Goal: Obtain resource: Download file/media

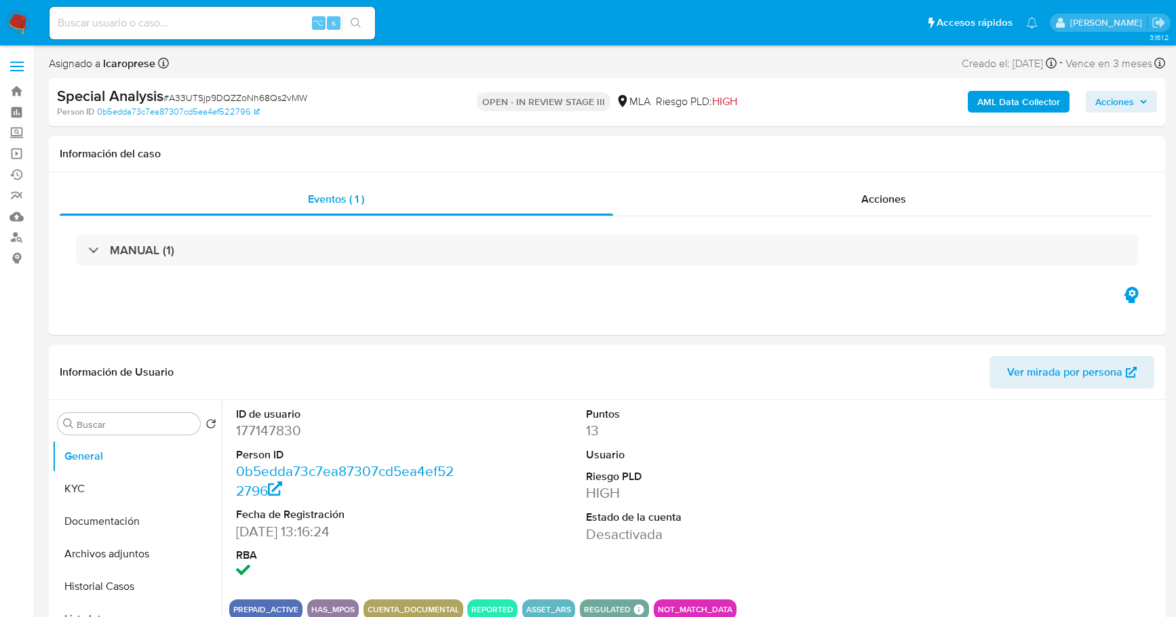
select select "10"
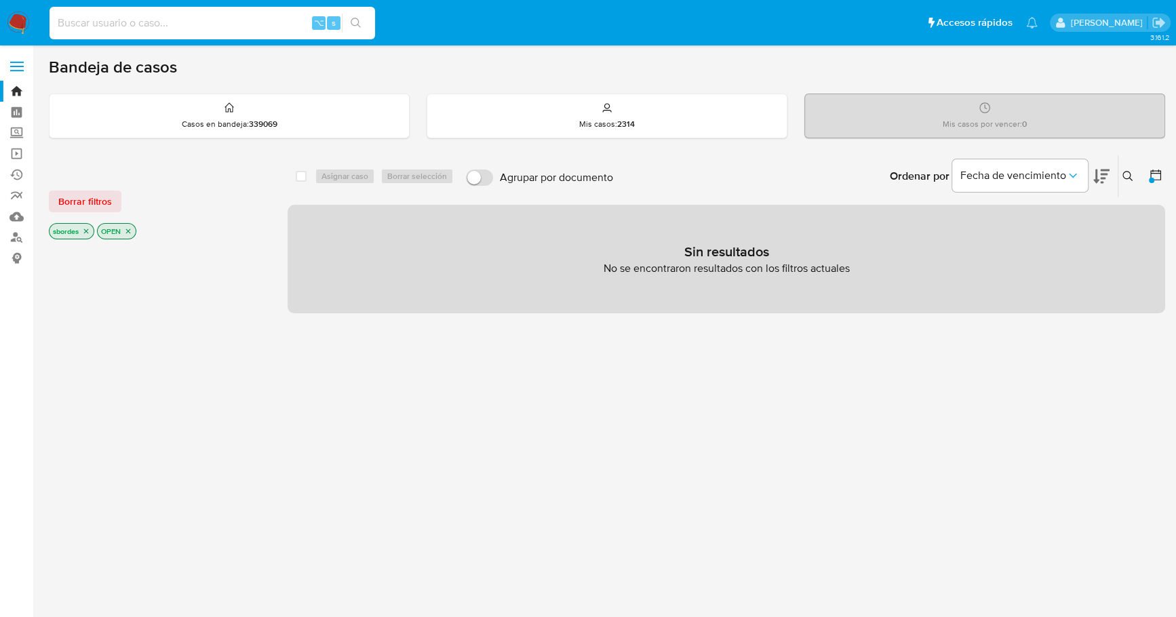
click at [180, 24] on input at bounding box center [211, 23] width 325 height 18
paste input "eujpZmSIGtWcxpYuQiVg42MQ"
type input "eujpZmSIGtWcxpYuQiVg42MQ"
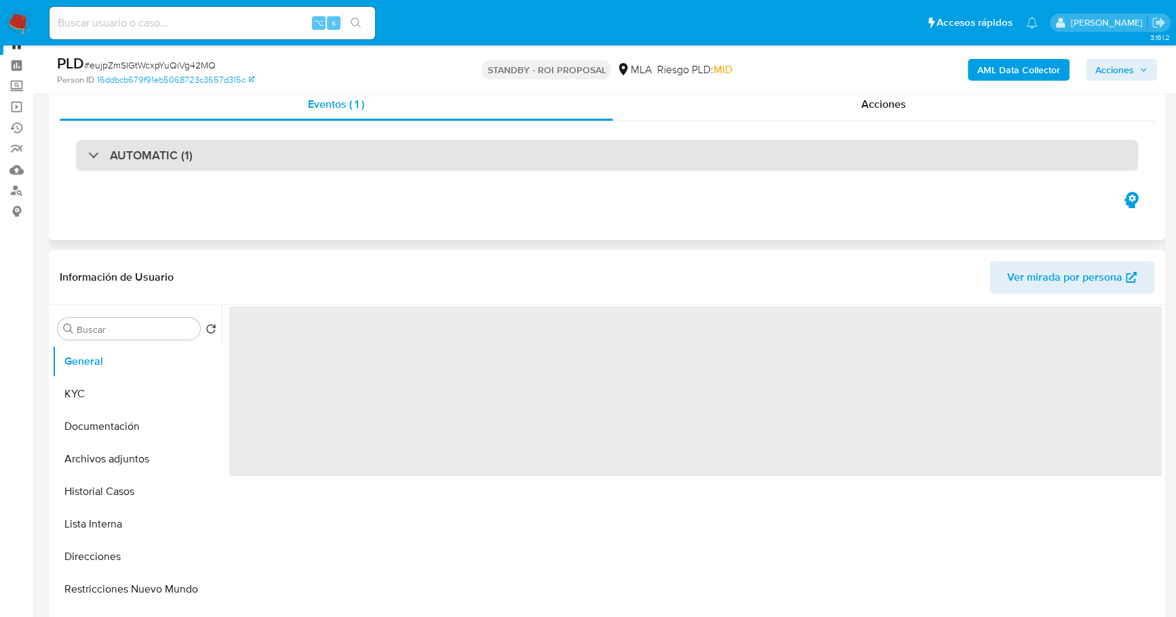
scroll to position [258, 0]
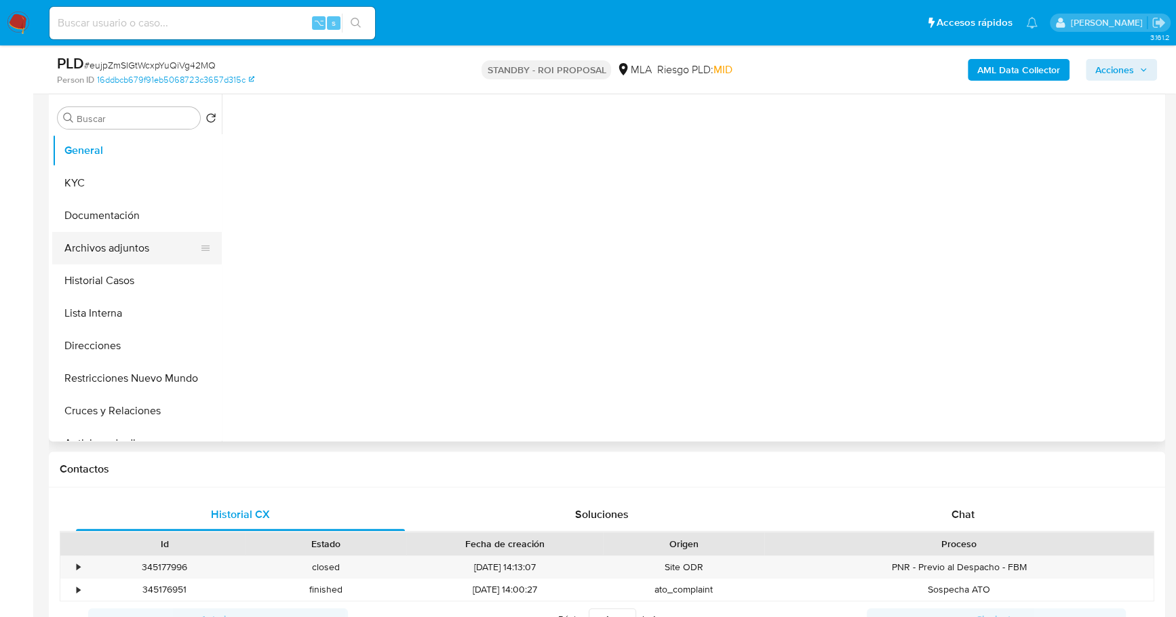
select select "10"
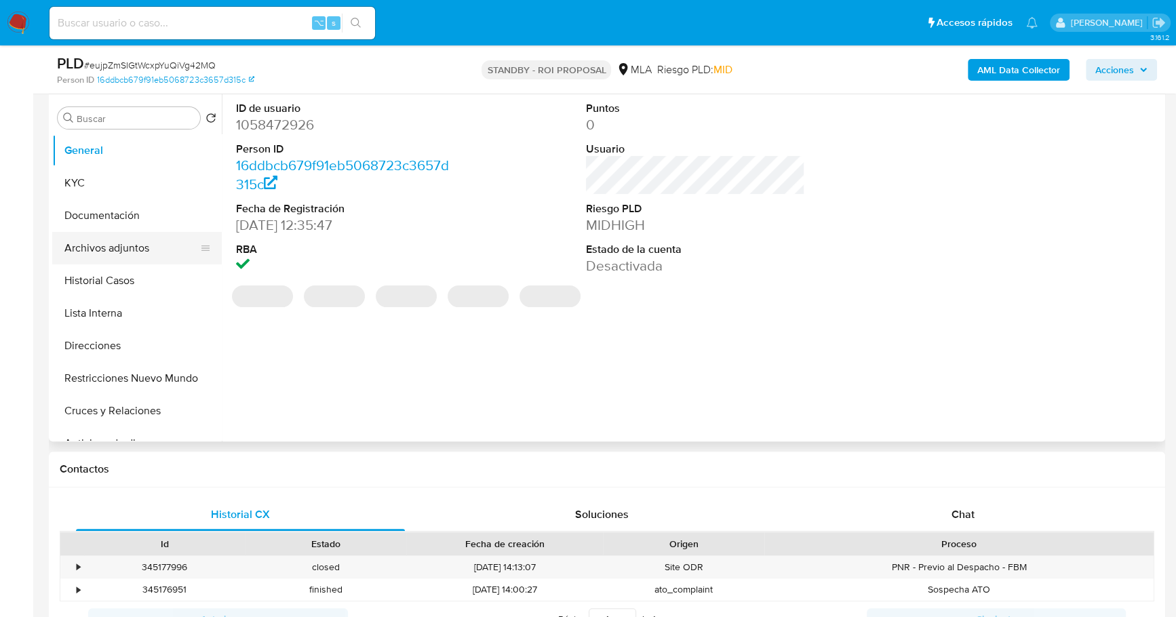
click at [129, 243] on button "Archivos adjuntos" at bounding box center [131, 248] width 159 height 33
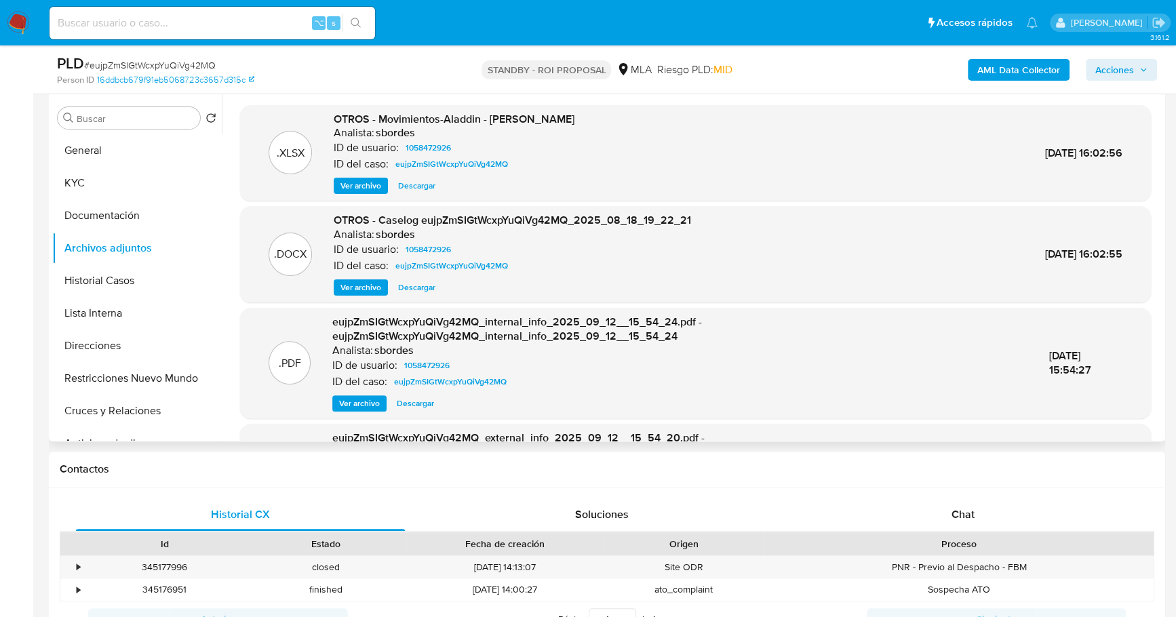
click at [424, 285] on span "Descargar" at bounding box center [416, 288] width 37 height 14
click at [186, 28] on input at bounding box center [211, 23] width 325 height 18
click at [187, 22] on input at bounding box center [211, 23] width 325 height 18
paste input "cA25wkTAh7LsbTOlq2L9W2Er"
type input "cA25wkTAh7LsbTOlq2L9W2Er"
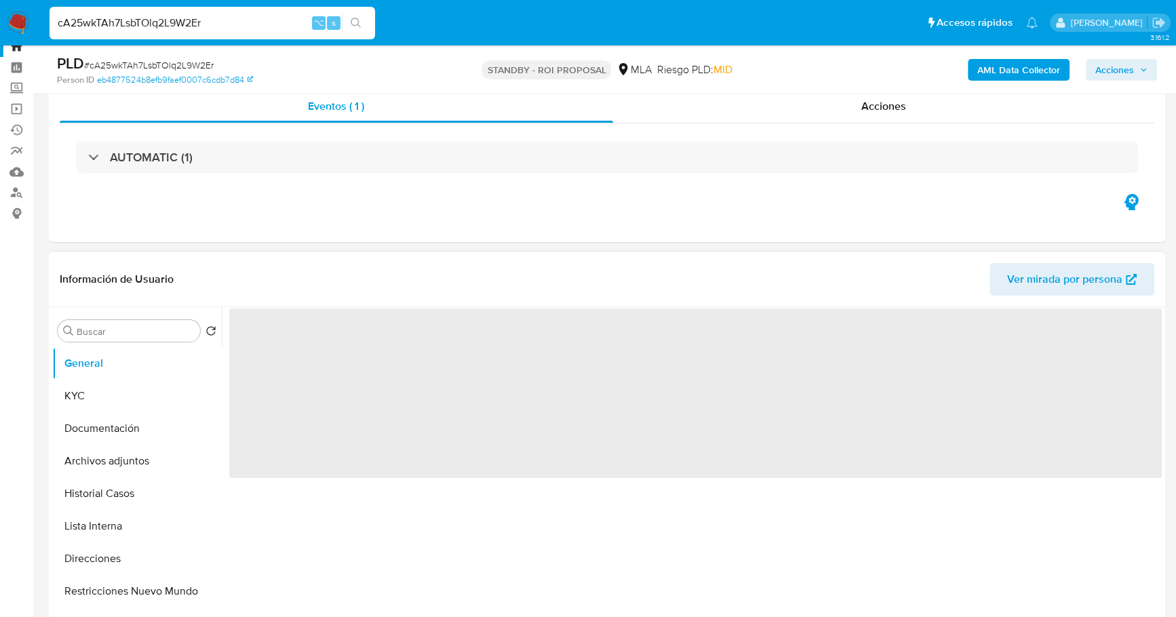
scroll to position [139, 0]
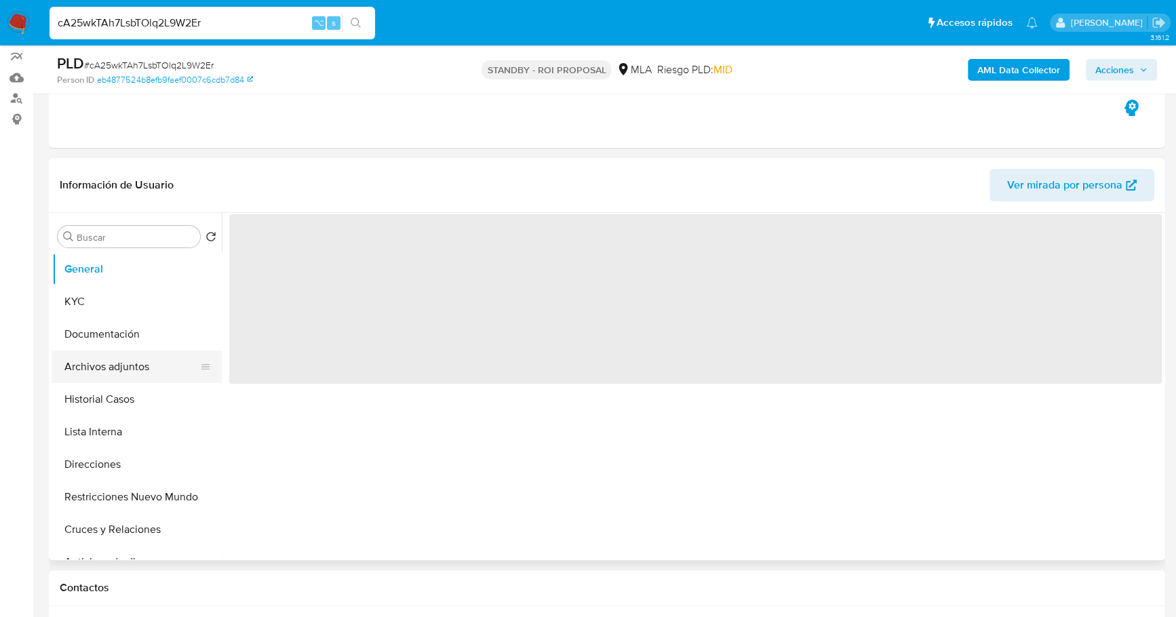
select select "10"
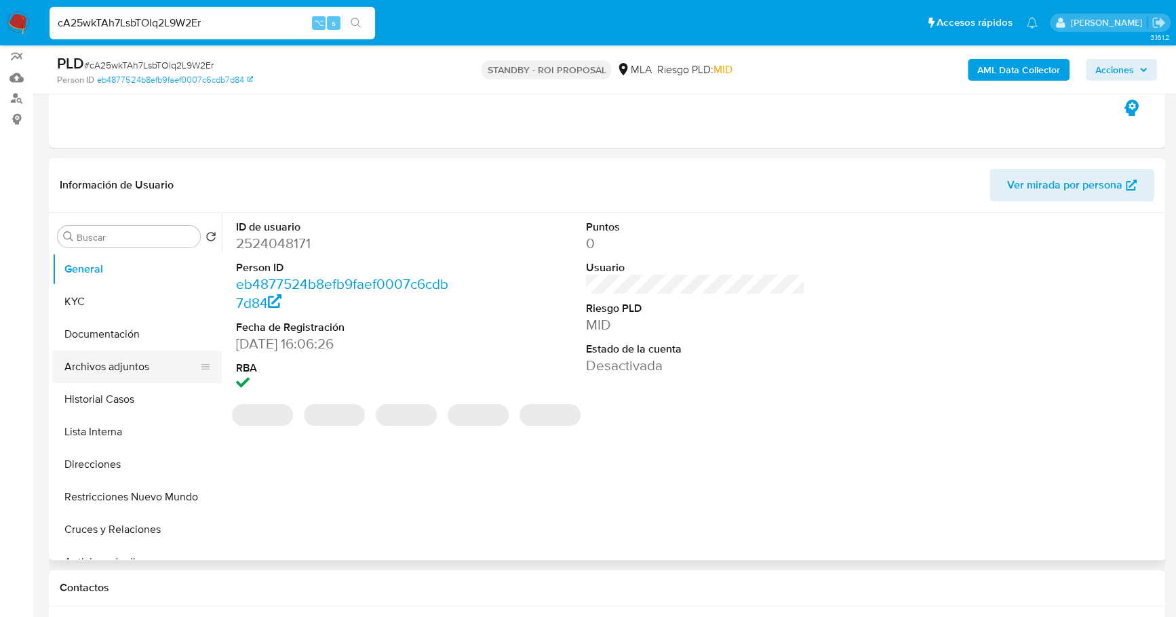
click at [108, 365] on button "Archivos adjuntos" at bounding box center [131, 367] width 159 height 33
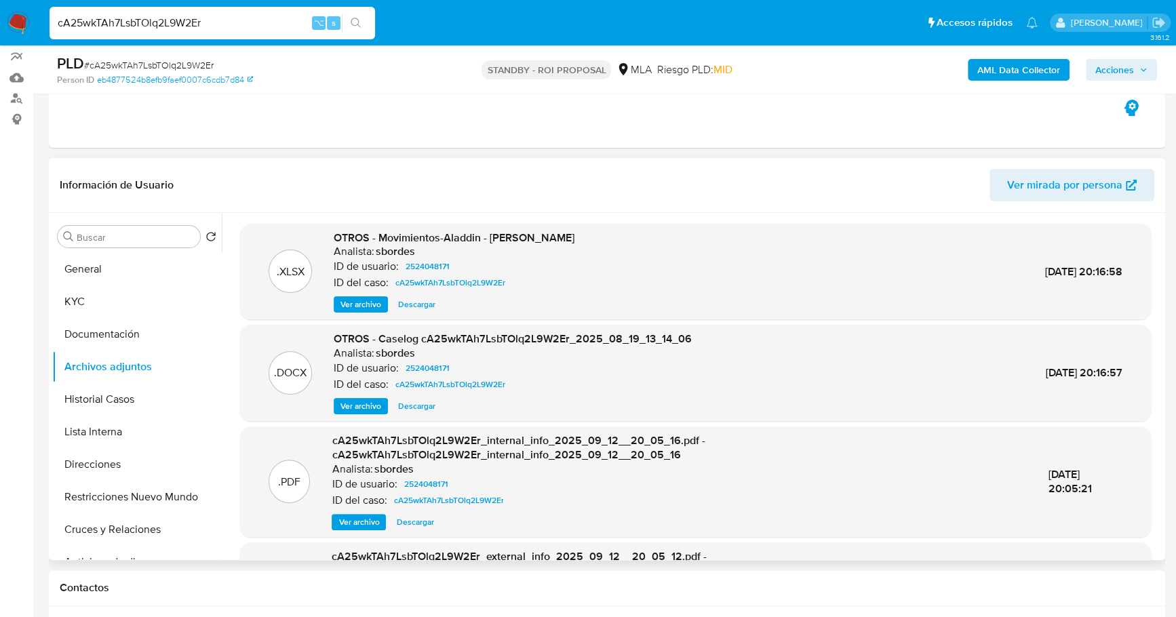
click at [412, 401] on span "Descargar" at bounding box center [416, 406] width 37 height 14
click at [254, 22] on input "cA25wkTAh7LsbTOlq2L9W2Er" at bounding box center [211, 23] width 325 height 18
drag, startPoint x: 218, startPoint y: 20, endPoint x: -6, endPoint y: 17, distance: 223.7
paste input "X9WjnwFyIMI2lhpvxMwGJjFs"
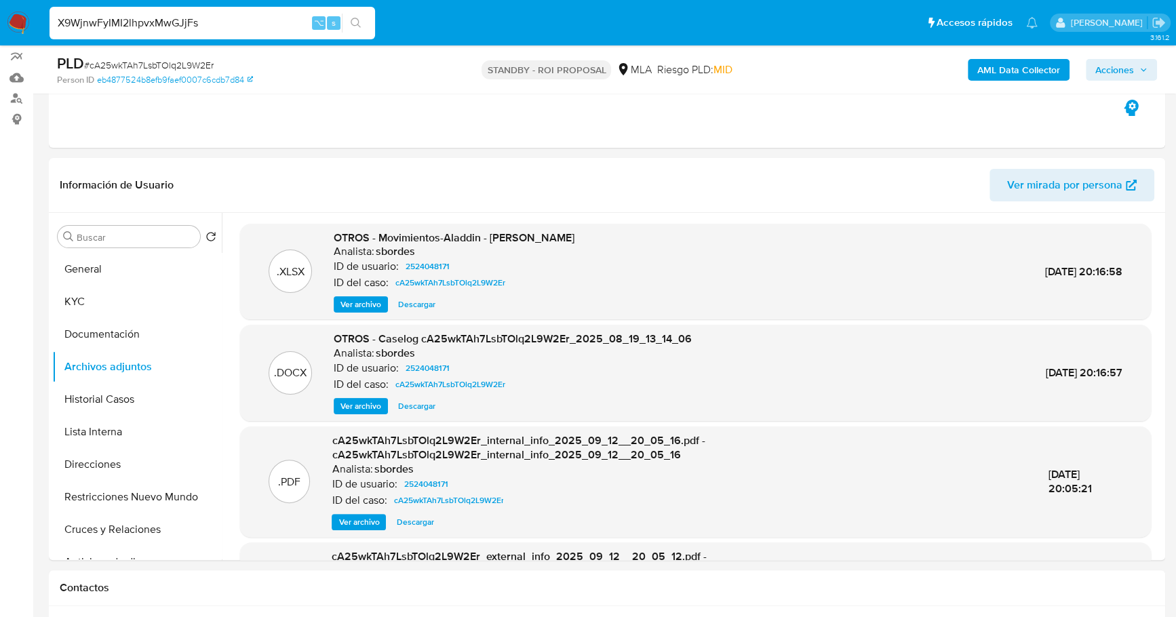
type input "X9WjnwFyIMI2lhpvxMwGJjFs"
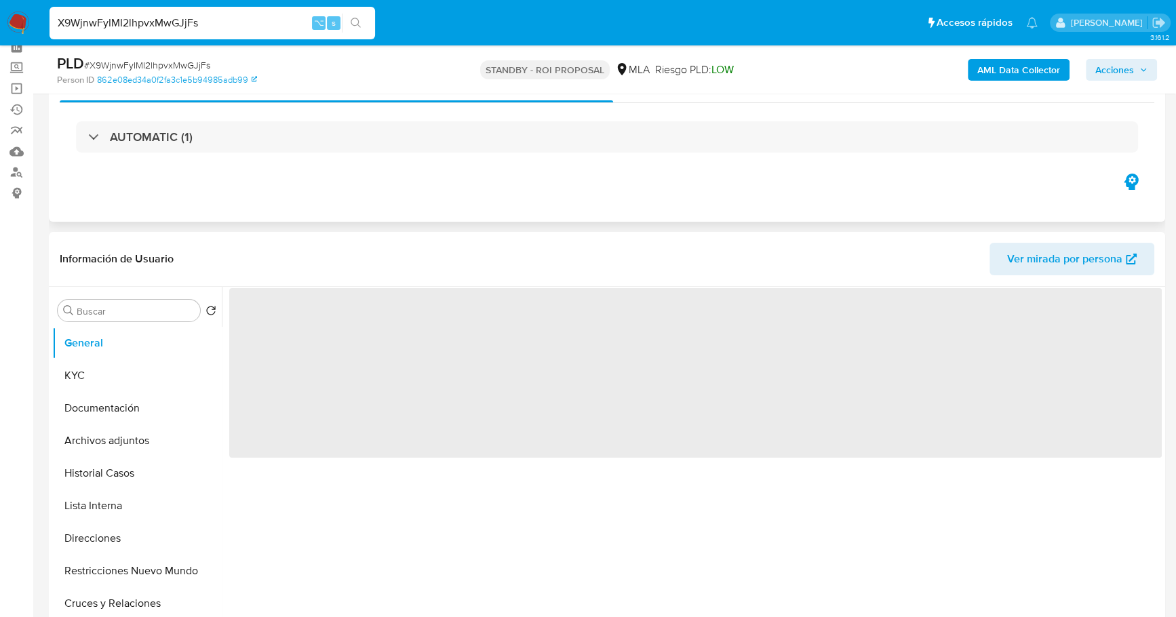
scroll to position [136, 0]
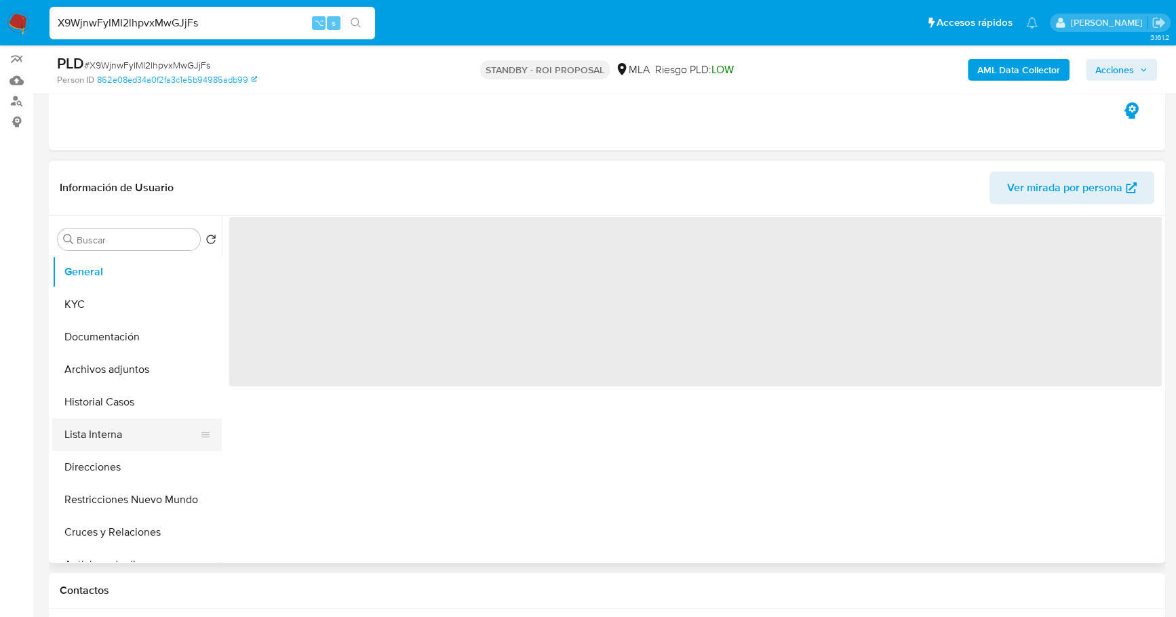
select select "10"
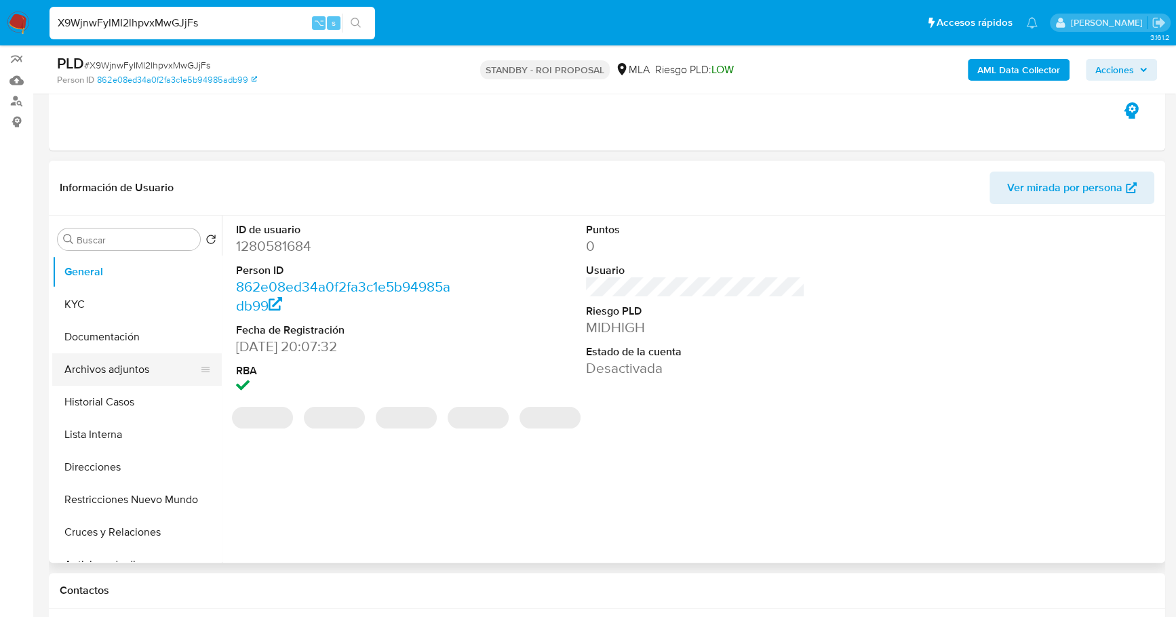
click at [134, 367] on button "Archivos adjuntos" at bounding box center [131, 369] width 159 height 33
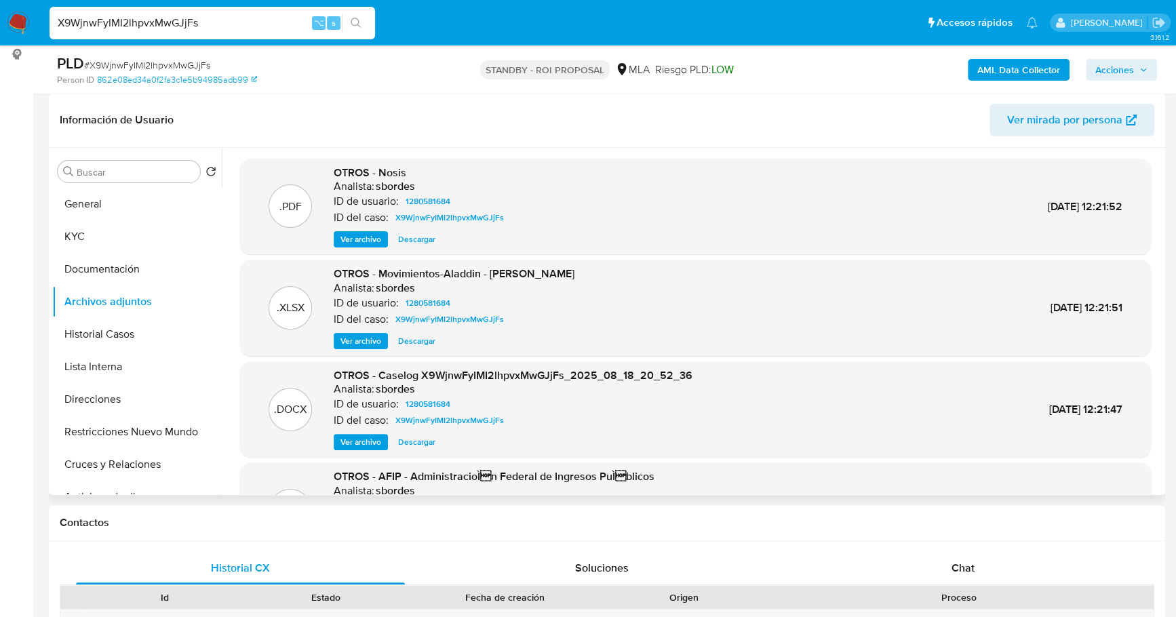
scroll to position [269, 0]
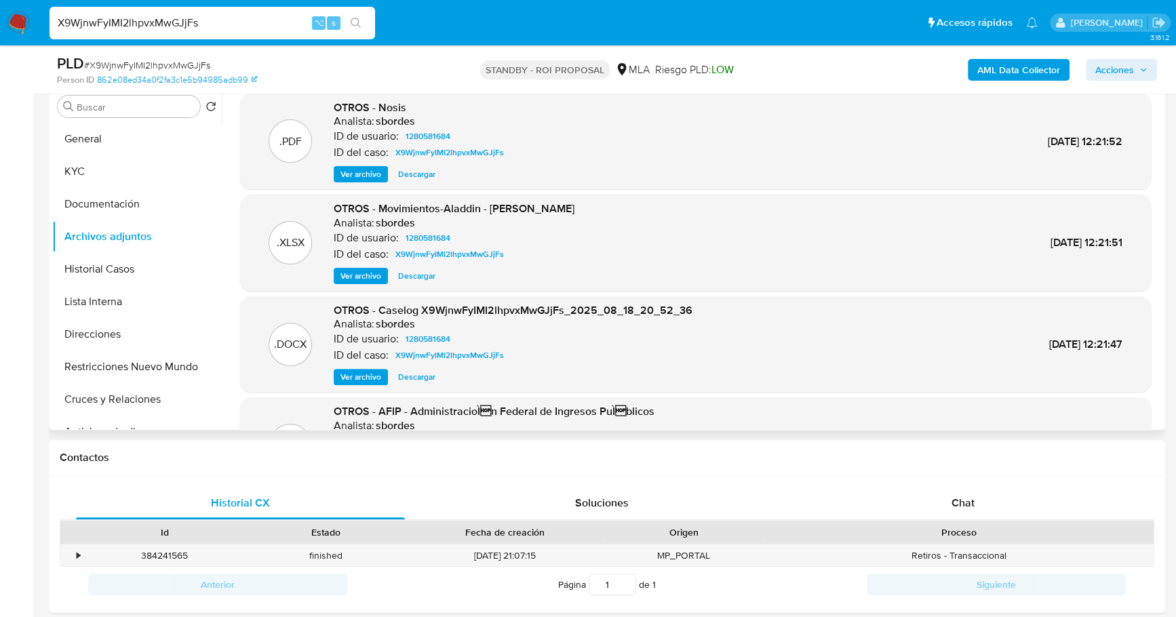
click at [421, 370] on span "Descargar" at bounding box center [416, 377] width 37 height 14
click at [253, 37] on div "X9WjnwFyIMI2lhpvxMwGJjFs ⌥ s" at bounding box center [211, 23] width 325 height 33
click at [240, 25] on input "X9WjnwFyIMI2lhpvxMwGJjFs" at bounding box center [211, 23] width 325 height 18
drag, startPoint x: 248, startPoint y: 25, endPoint x: 11, endPoint y: 17, distance: 237.4
click at [11, 17] on nav "Pausado Ver notificaciones X9WjnwFyIMI2lhpvxMwGJjFs ⌥ s Accesos rápidos Presion…" at bounding box center [588, 22] width 1176 height 45
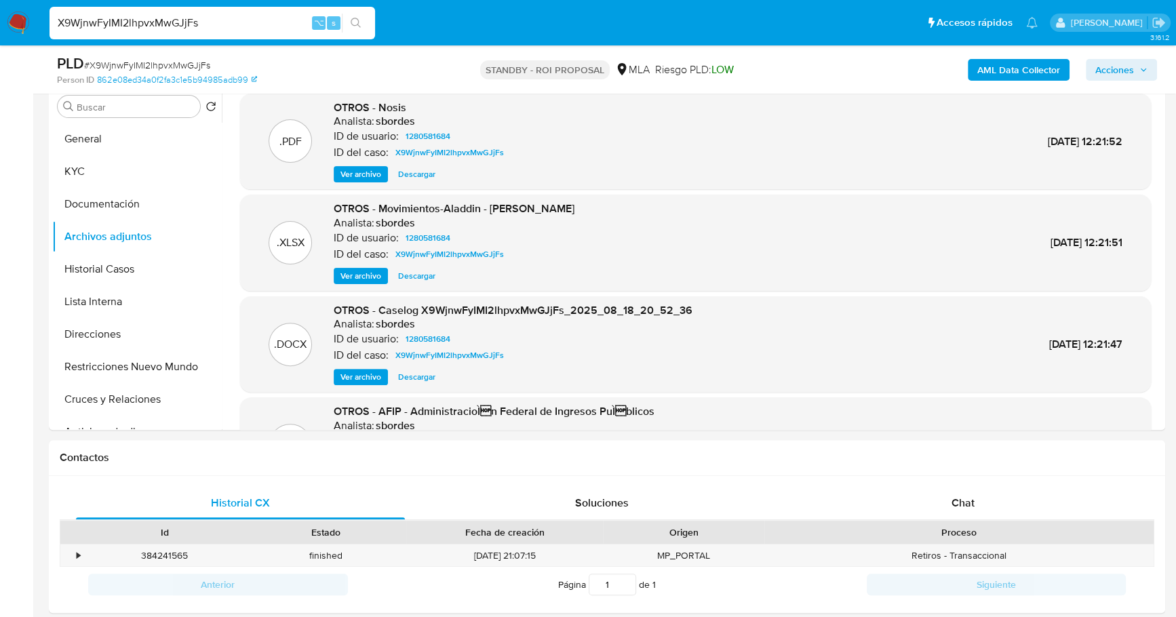
paste input "6n1U2Cu5YuzKhI0u7HLZemob"
type input "6n1U2Cu5YuzKhI0u7HLZemob"
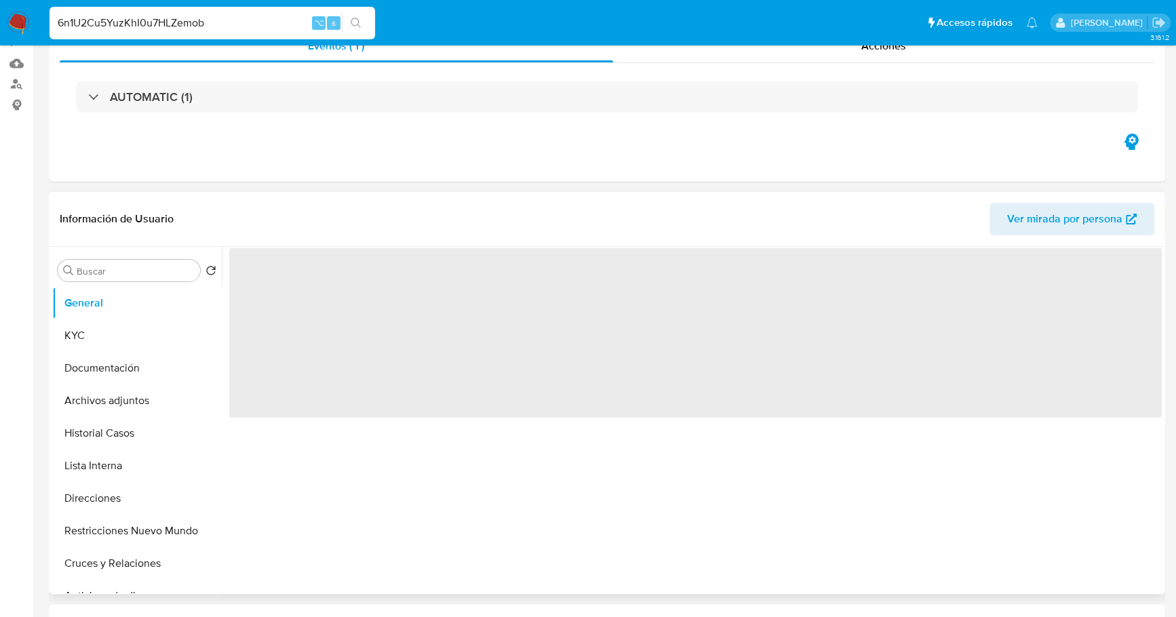
select select "10"
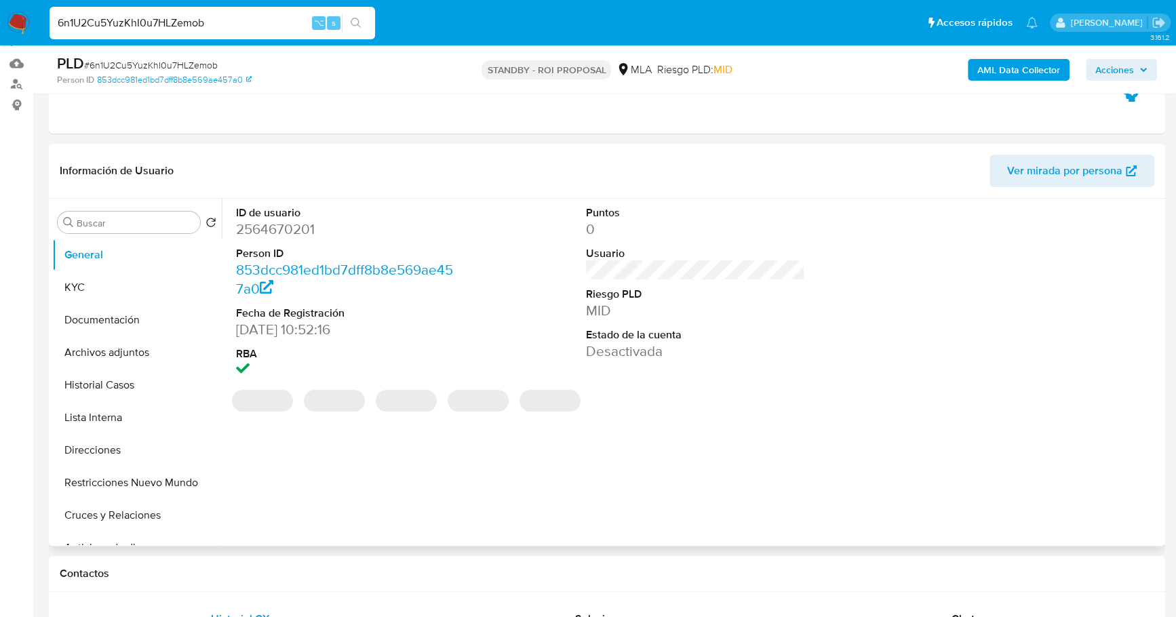
scroll to position [292, 0]
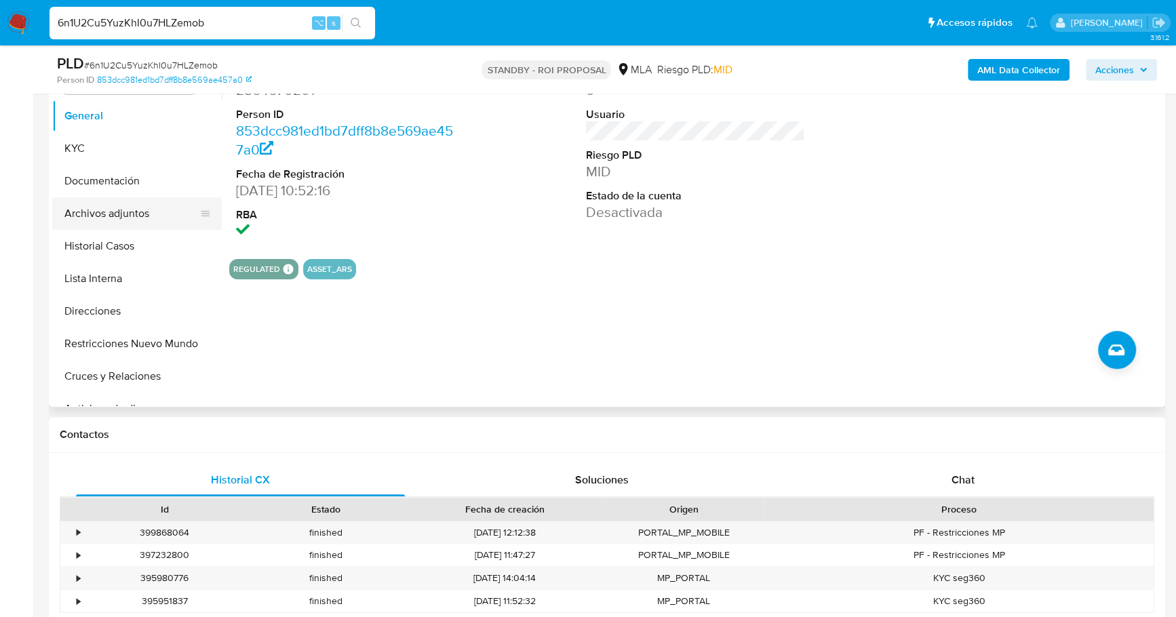
click at [138, 218] on button "Archivos adjuntos" at bounding box center [131, 213] width 159 height 33
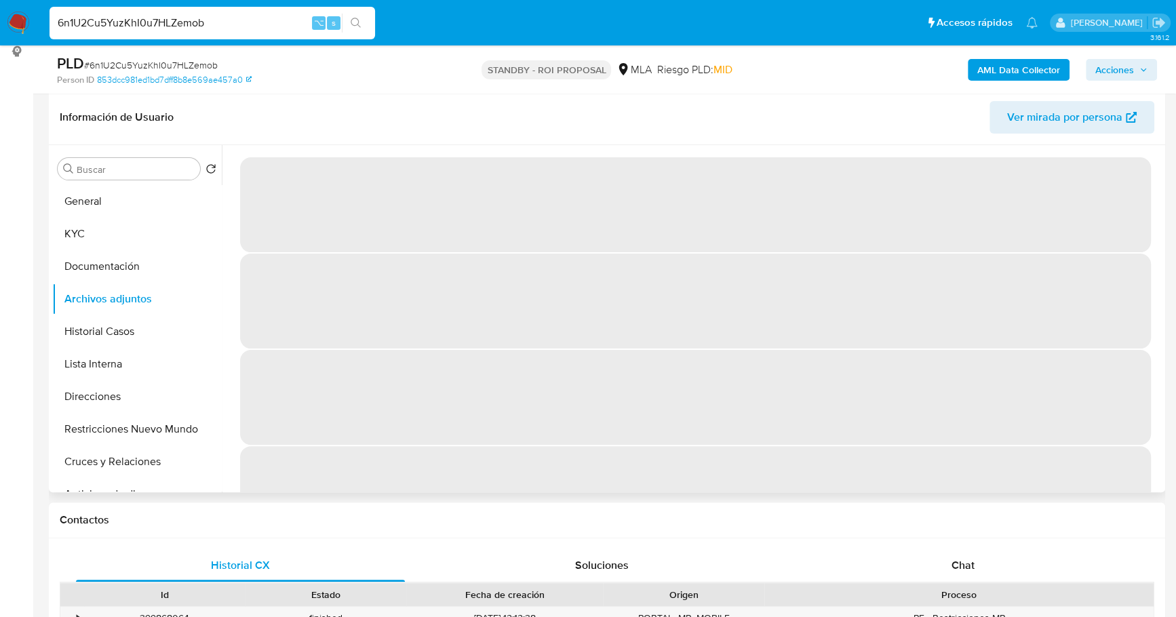
scroll to position [195, 0]
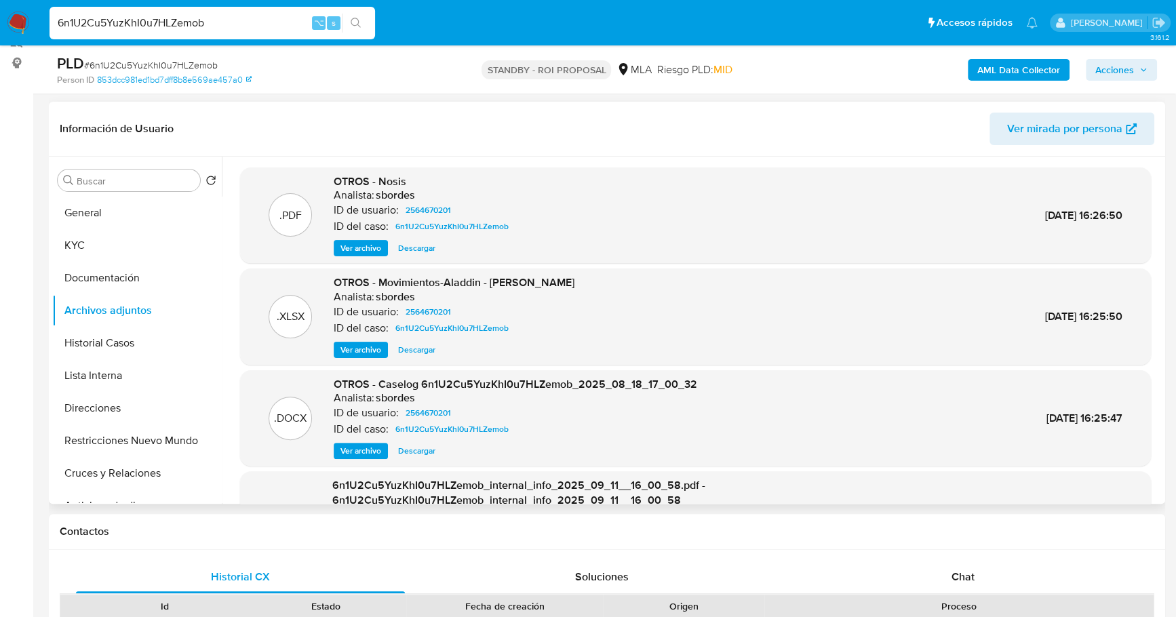
click at [414, 449] on span "Descargar" at bounding box center [416, 451] width 37 height 14
click at [212, 24] on input "6n1U2Cu5YuzKhI0u7HLZemob" at bounding box center [211, 23] width 325 height 18
drag, startPoint x: 229, startPoint y: 22, endPoint x: 35, endPoint y: 20, distance: 193.9
click at [35, 20] on nav "Pausado Ver notificaciones 6n1U2Cu5YuzKhI0u7HLZemob ⌥ s Accesos rápidos Presion…" at bounding box center [588, 22] width 1176 height 45
paste input "bBk8CopAB7zg000v49UES2dI"
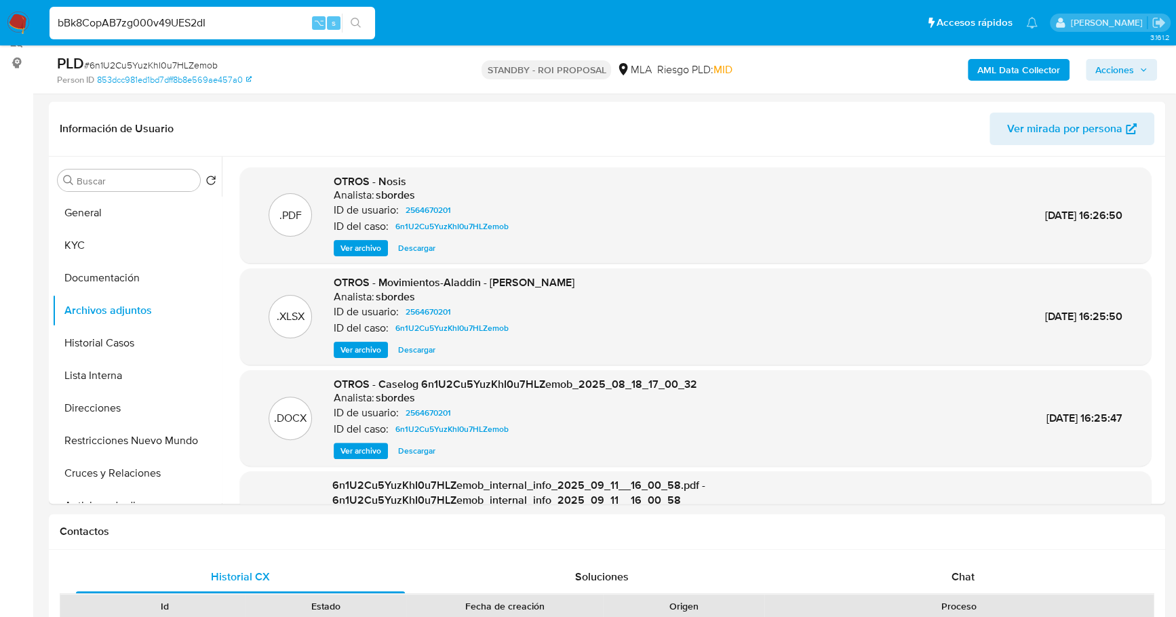
type input "bBk8CopAB7zg000v49UES2dI"
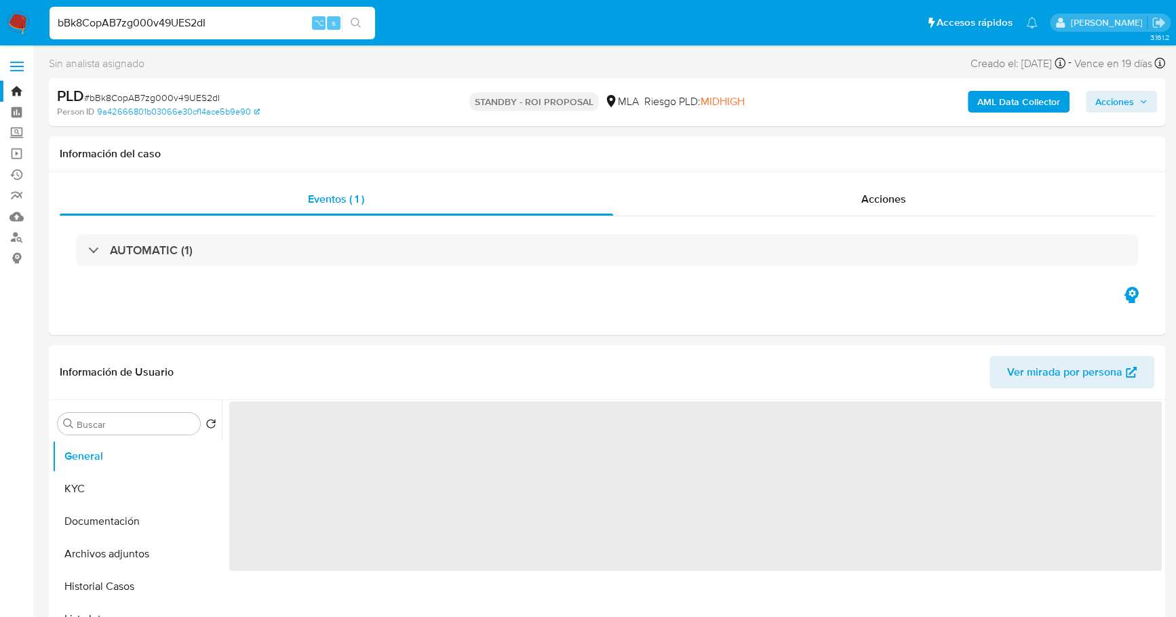
select select "10"
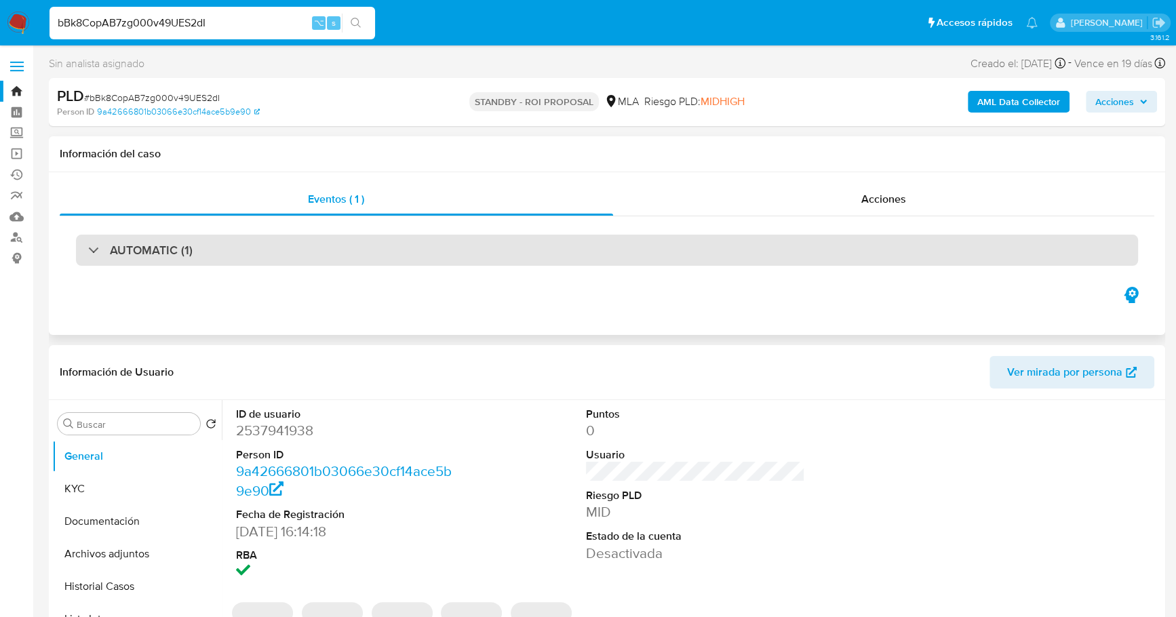
click at [557, 264] on div "AUTOMATIC (1)" at bounding box center [607, 250] width 1062 height 31
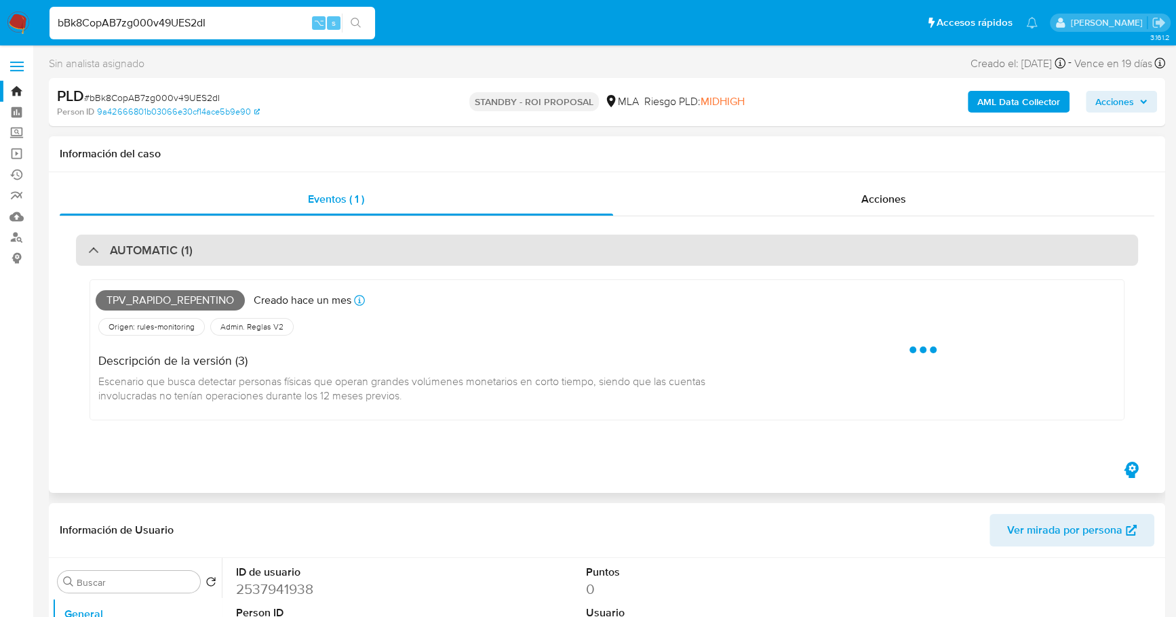
scroll to position [163, 0]
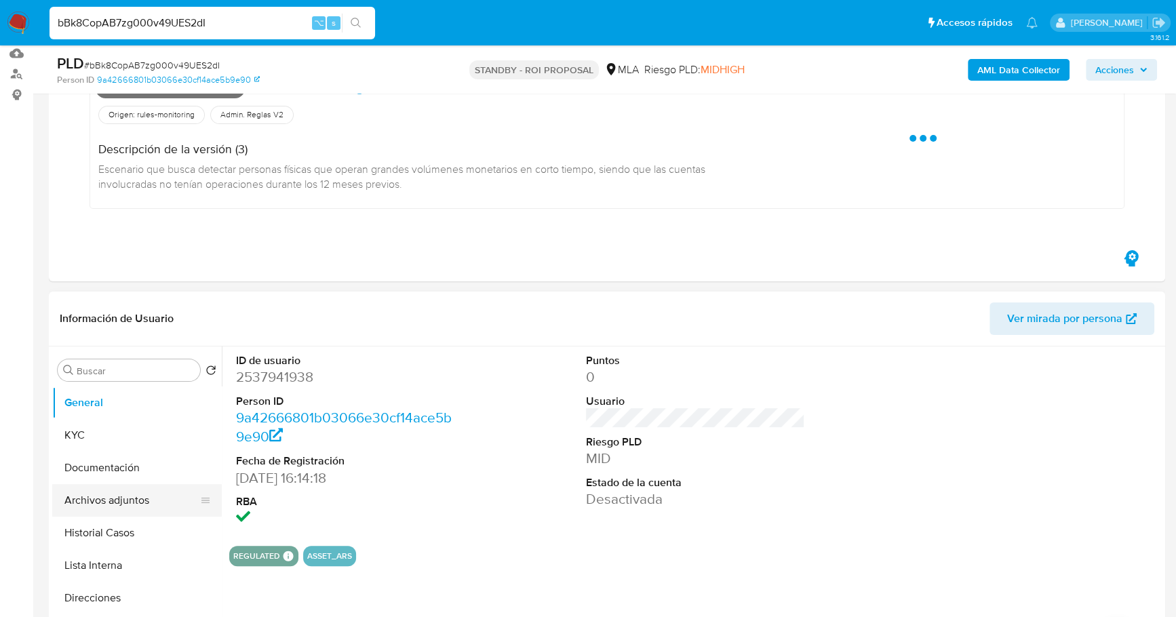
click at [120, 491] on button "Archivos adjuntos" at bounding box center [131, 500] width 159 height 33
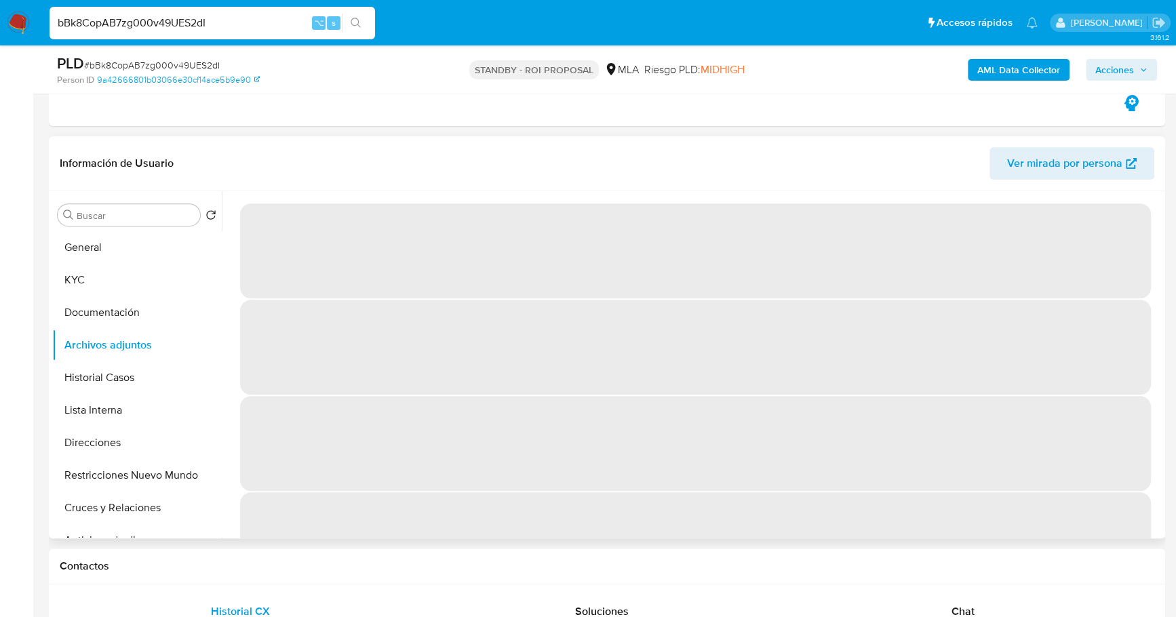
scroll to position [424, 0]
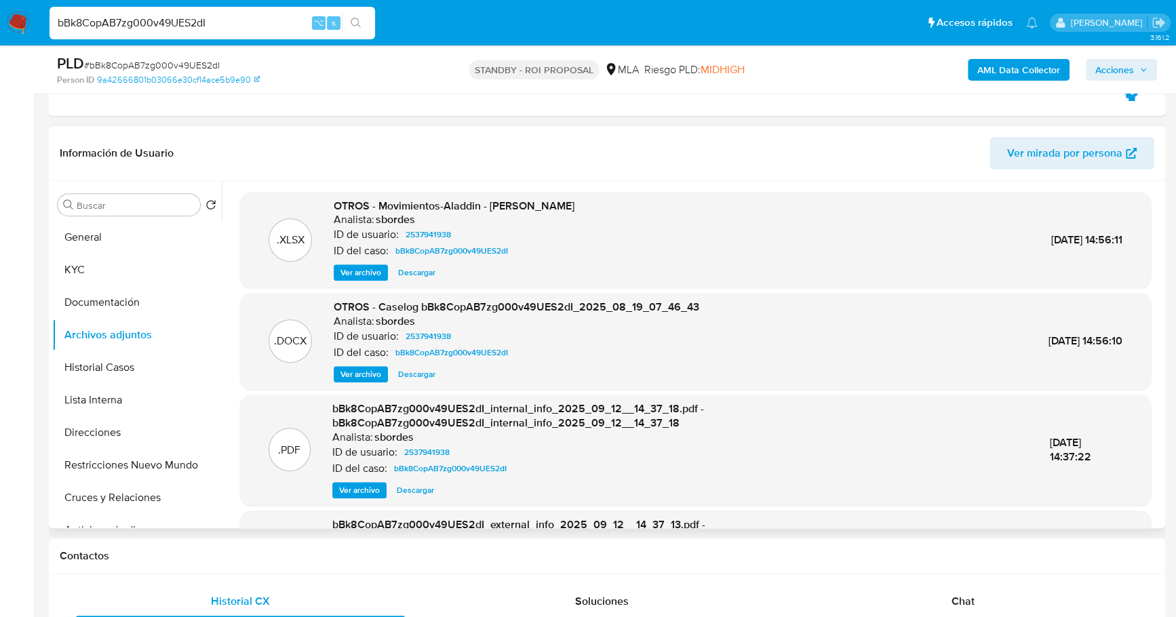
click at [408, 373] on span "Descargar" at bounding box center [416, 374] width 37 height 14
click at [203, 12] on div "bBk8CopAB7zg000v49UES2dI ⌥ s" at bounding box center [211, 23] width 325 height 33
drag, startPoint x: 234, startPoint y: 22, endPoint x: 31, endPoint y: 13, distance: 203.6
click at [31, 13] on nav "Pausado Ver notificaciones bBk8CopAB7zg000v49UES2dI ⌥ s Accesos rápidos Presion…" at bounding box center [588, 22] width 1176 height 45
paste input "7Hlc7IJNqLIRHTJIGMAa5iC6"
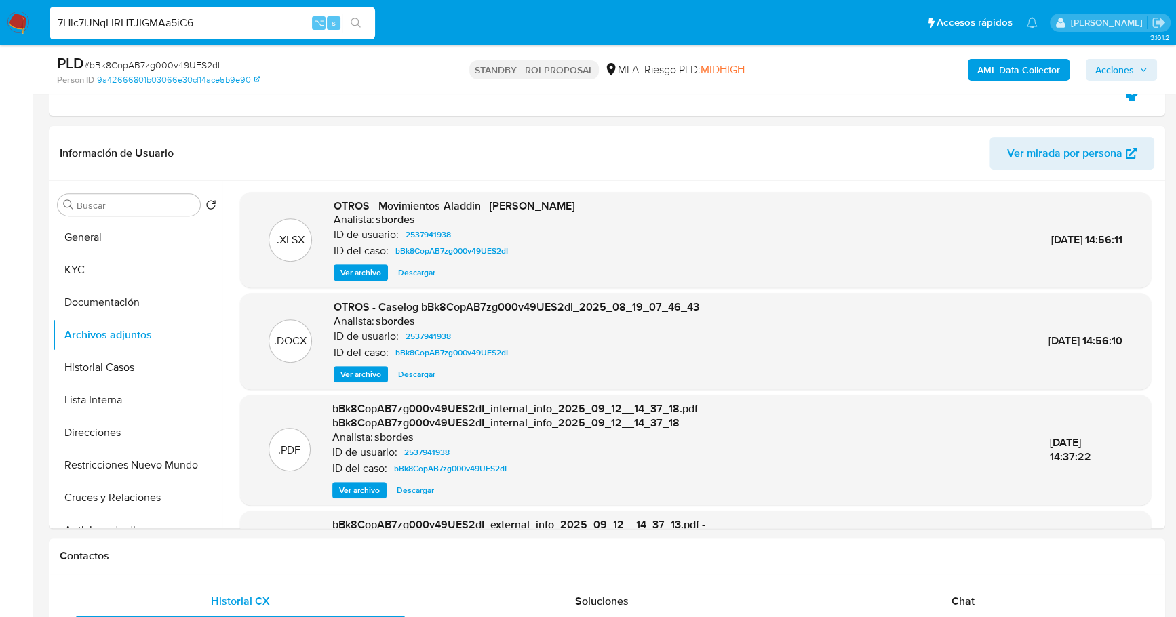
type input "7Hlc7IJNqLIRHTJIGMAa5iC6"
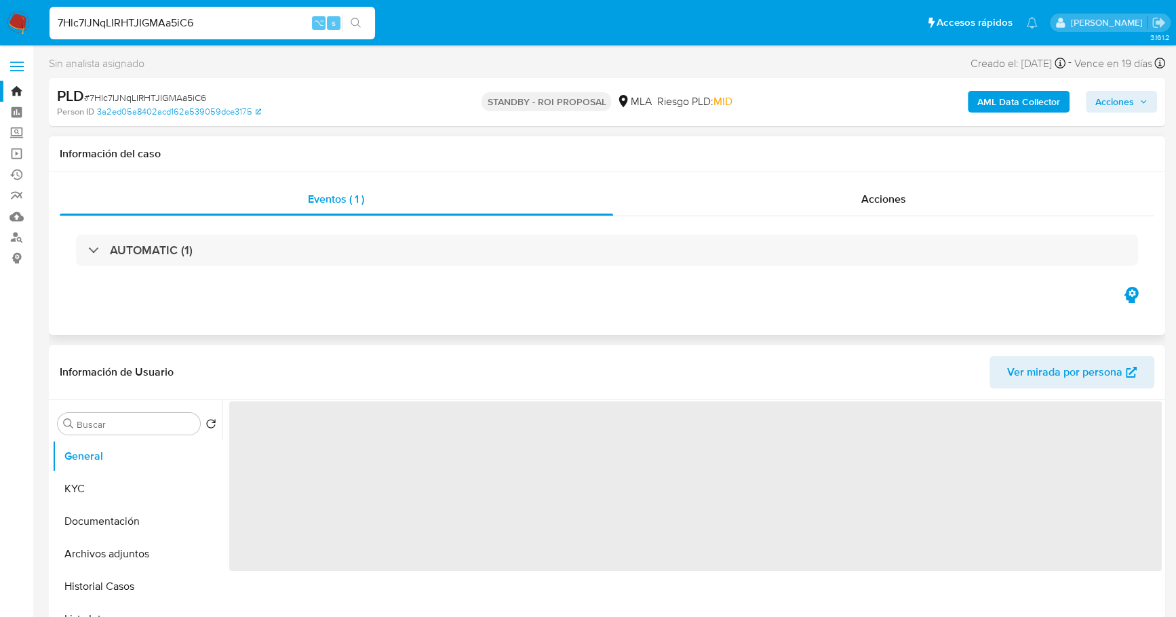
scroll to position [121, 0]
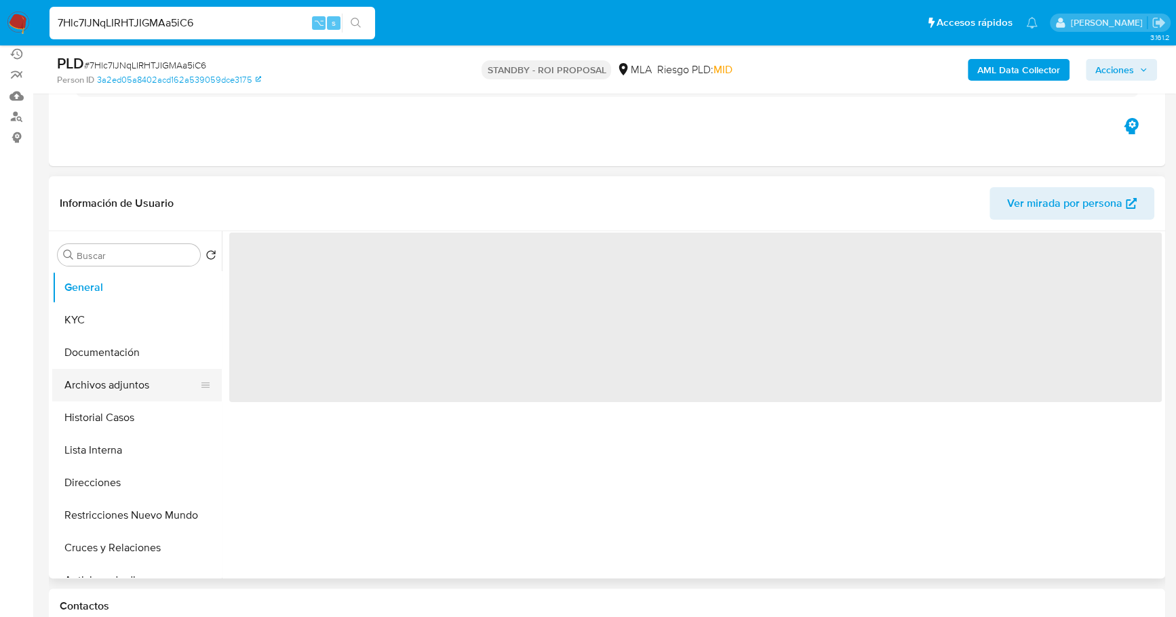
select select "10"
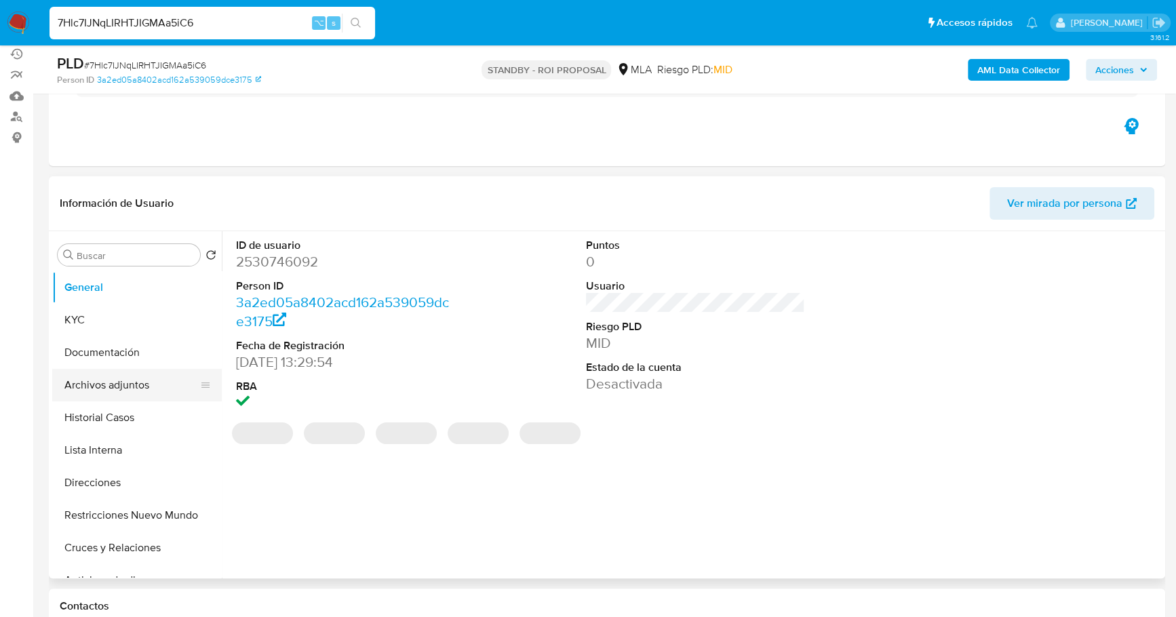
click at [129, 386] on button "Archivos adjuntos" at bounding box center [131, 385] width 159 height 33
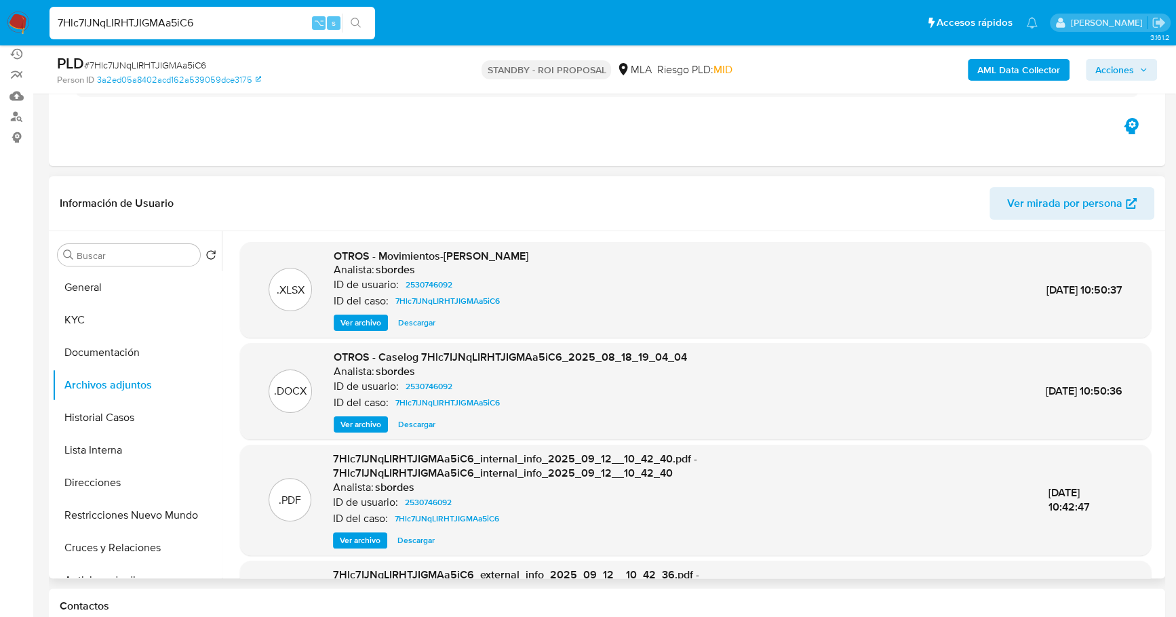
click at [421, 423] on span "Descargar" at bounding box center [416, 425] width 37 height 14
click at [239, 22] on input "7Hlc7IJNqLIRHTJIGMAa5iC6" at bounding box center [211, 23] width 325 height 18
drag, startPoint x: 243, startPoint y: 20, endPoint x: 14, endPoint y: 16, distance: 229.2
click at [14, 16] on nav "Pausado Ver notificaciones 7Hlc7IJNqLIRHTJIGMAa5iC6 ⌥ s Accesos rápidos Presion…" at bounding box center [588, 22] width 1176 height 45
paste input "qu1JXTEjsiMDMgkjnHCezV7H"
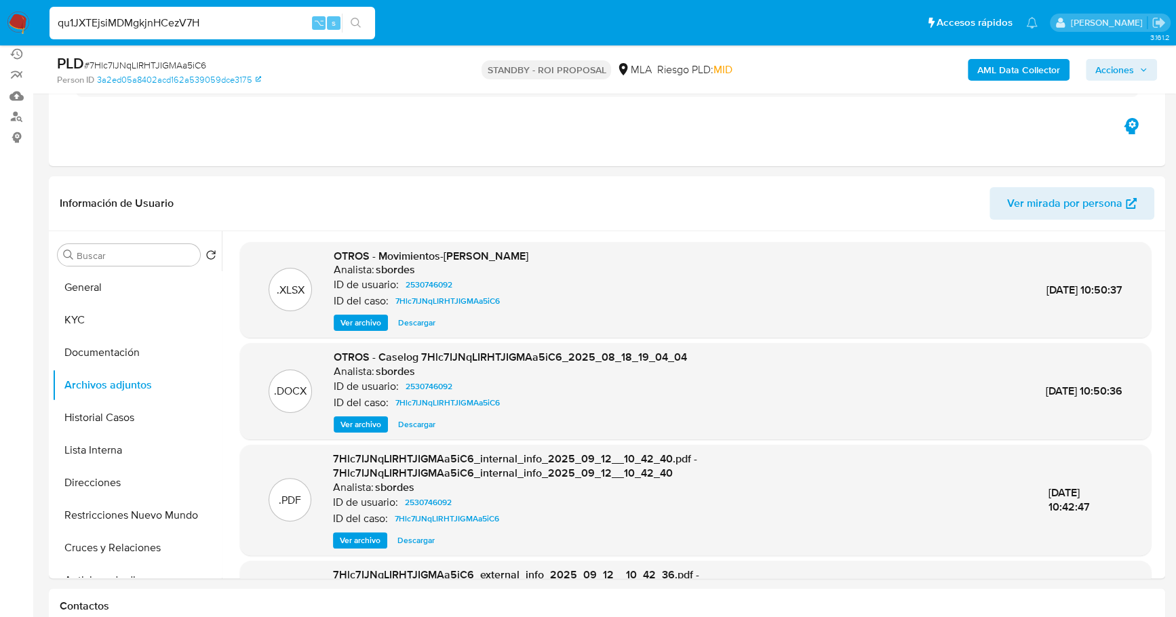
type input "qu1JXTEjsiMDMgkjnHCezV7H"
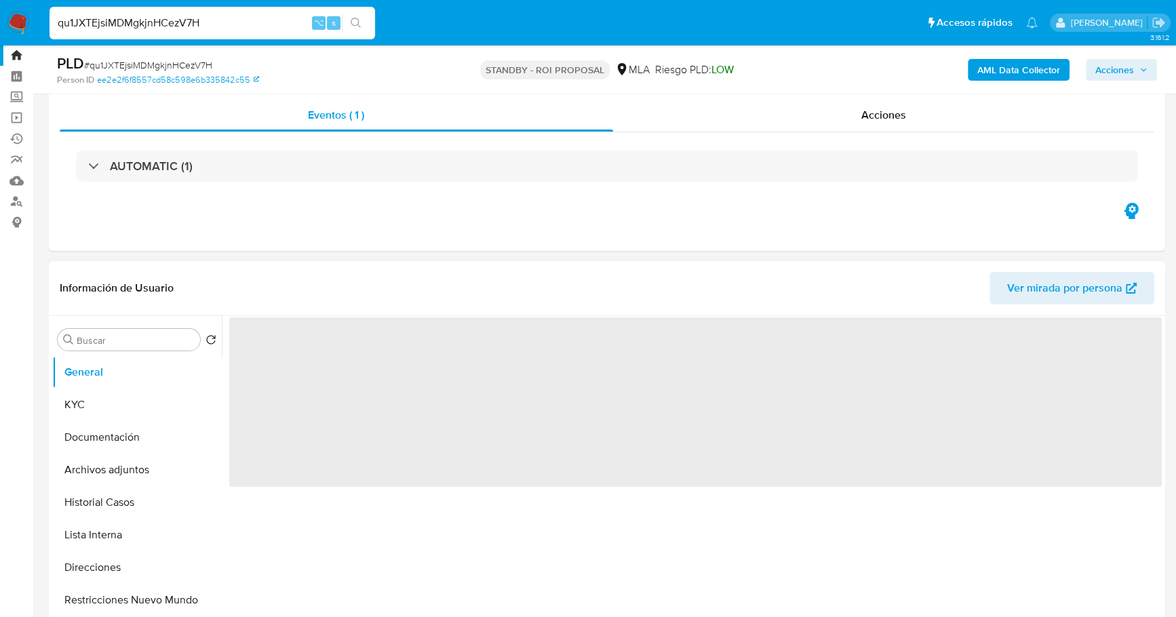
scroll to position [252, 0]
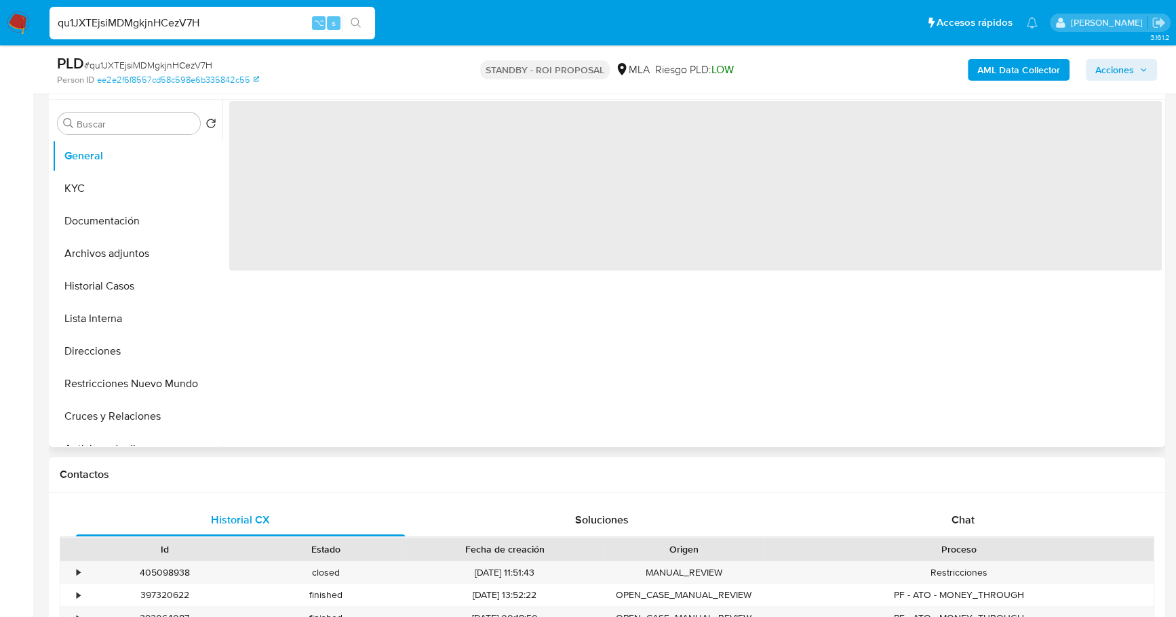
select select "10"
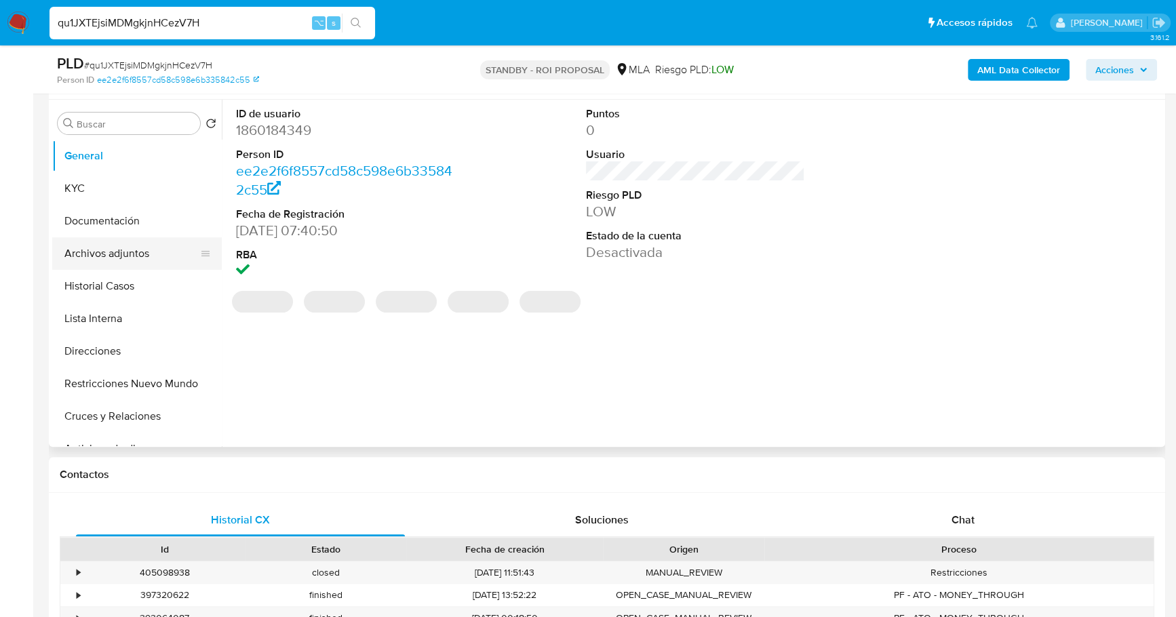
click at [138, 245] on button "Archivos adjuntos" at bounding box center [131, 253] width 159 height 33
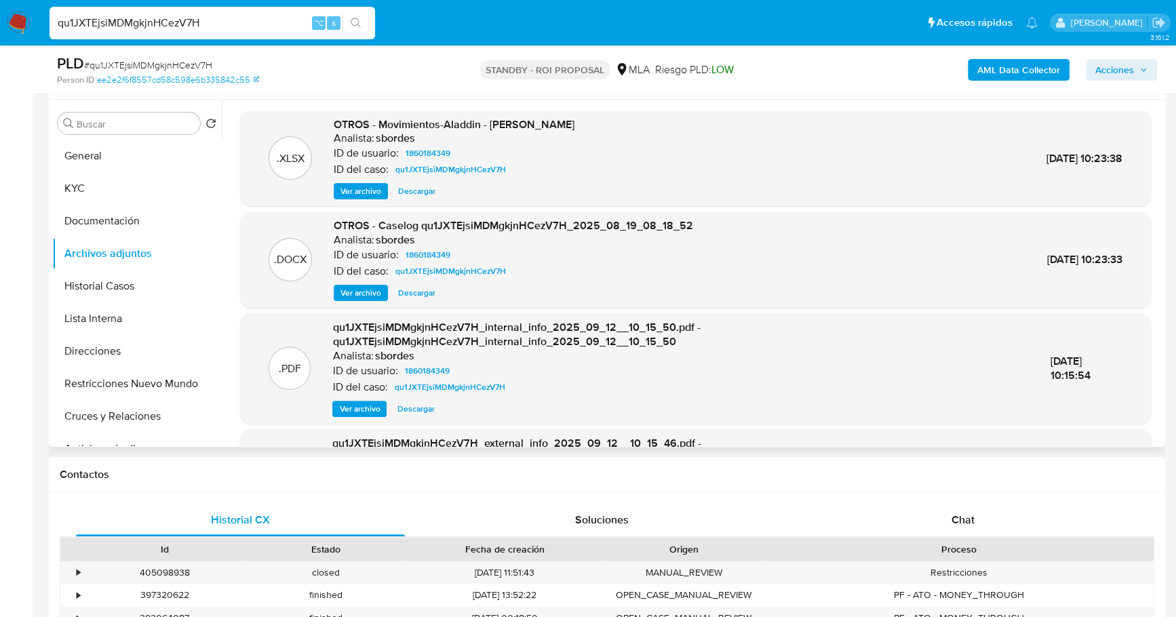
click at [410, 286] on span "Descargar" at bounding box center [416, 293] width 37 height 14
click at [249, 35] on div "qu1JXTEjsiMDMgkjnHCezV7H ⌥ s" at bounding box center [211, 23] width 325 height 33
drag, startPoint x: 249, startPoint y: 24, endPoint x: -6, endPoint y: 20, distance: 255.6
paste input "oydcsfBAdCsNsWTrDS3exCOK"
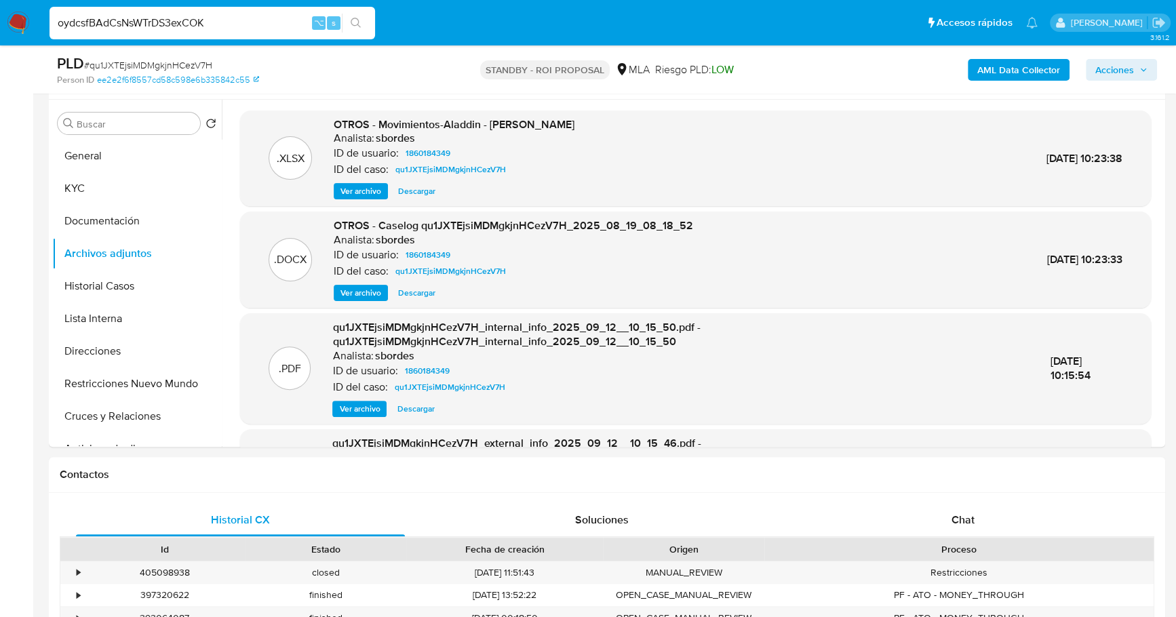
type input "oydcsfBAdCsNsWTrDS3exCOK"
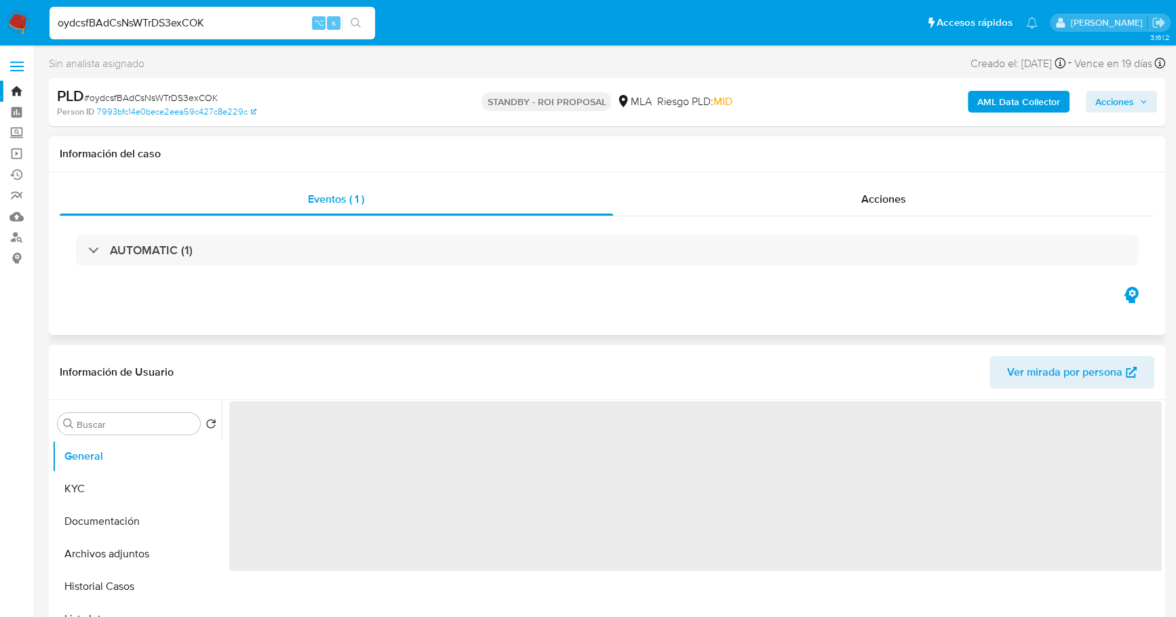
select select "10"
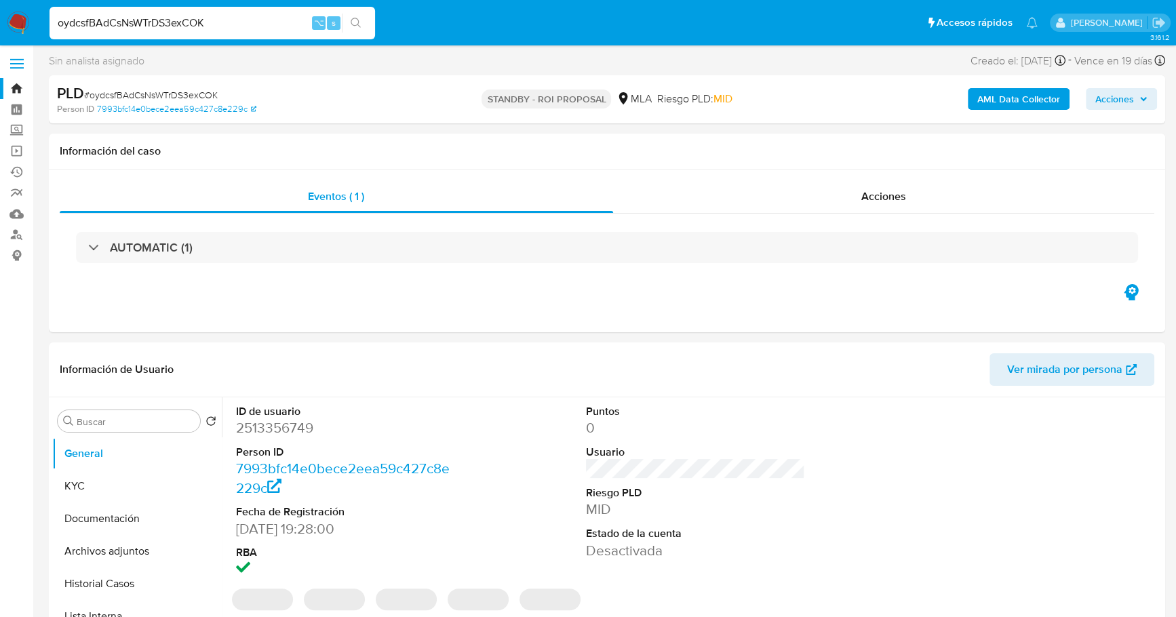
scroll to position [140, 0]
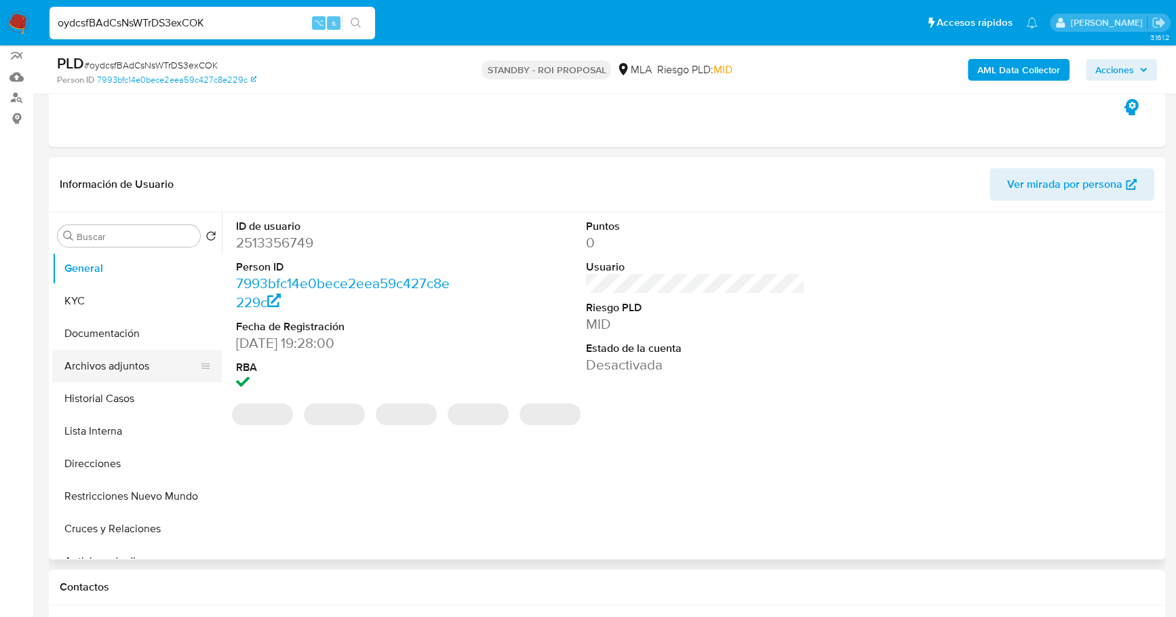
click at [113, 357] on button "Archivos adjuntos" at bounding box center [131, 366] width 159 height 33
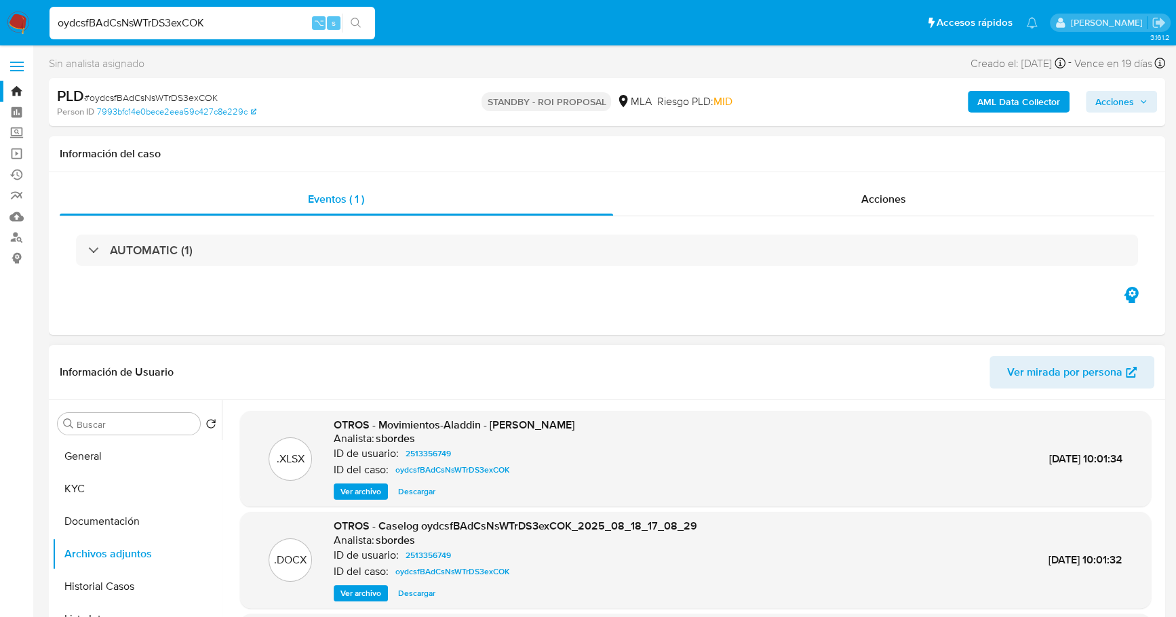
scroll to position [136, 0]
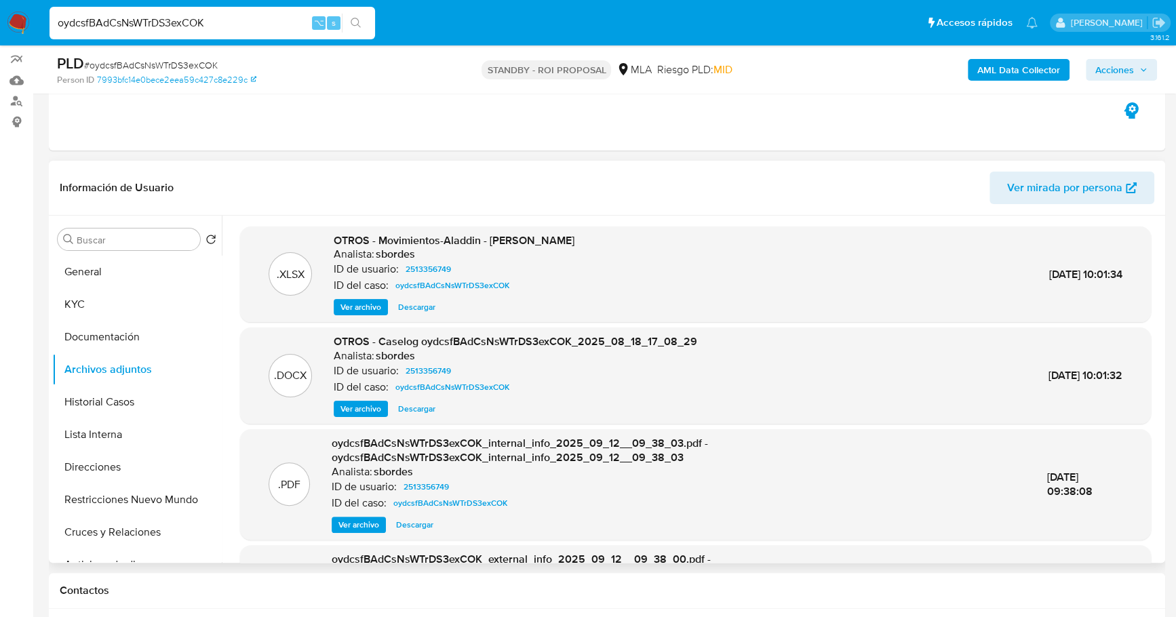
click at [414, 395] on div "OTROS - Caselog oydcsfBAdCsNsWTrDS3exCOK_2025_08_18_17_08_29 Analista: sbordes …" at bounding box center [515, 375] width 363 height 83
click at [421, 409] on span "Descargar" at bounding box center [416, 409] width 37 height 14
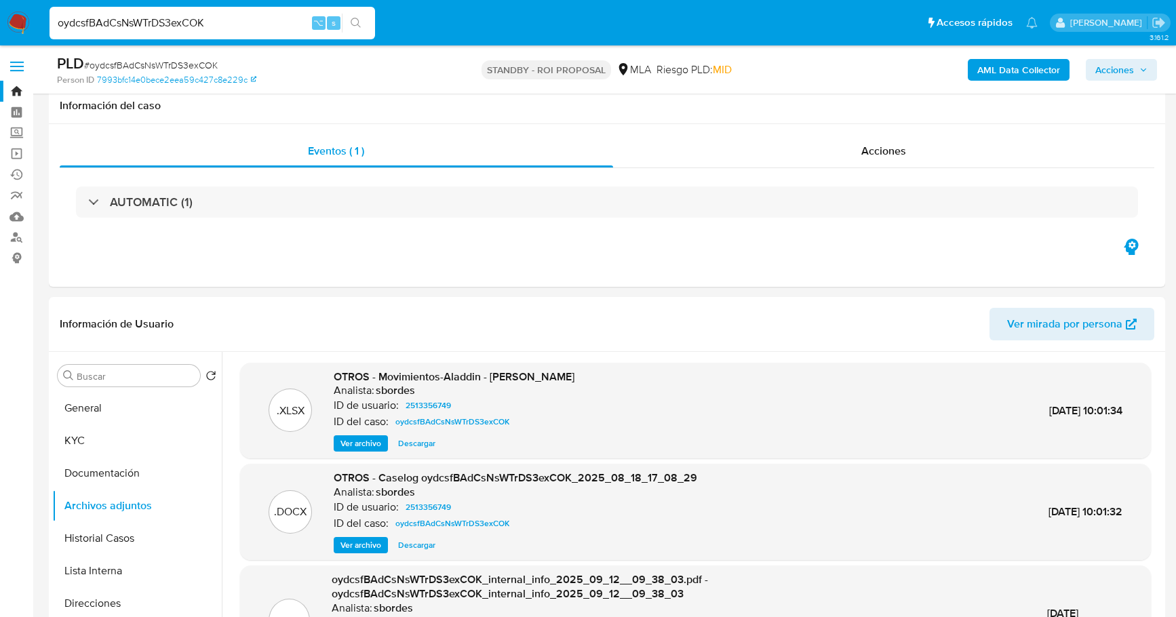
select select "10"
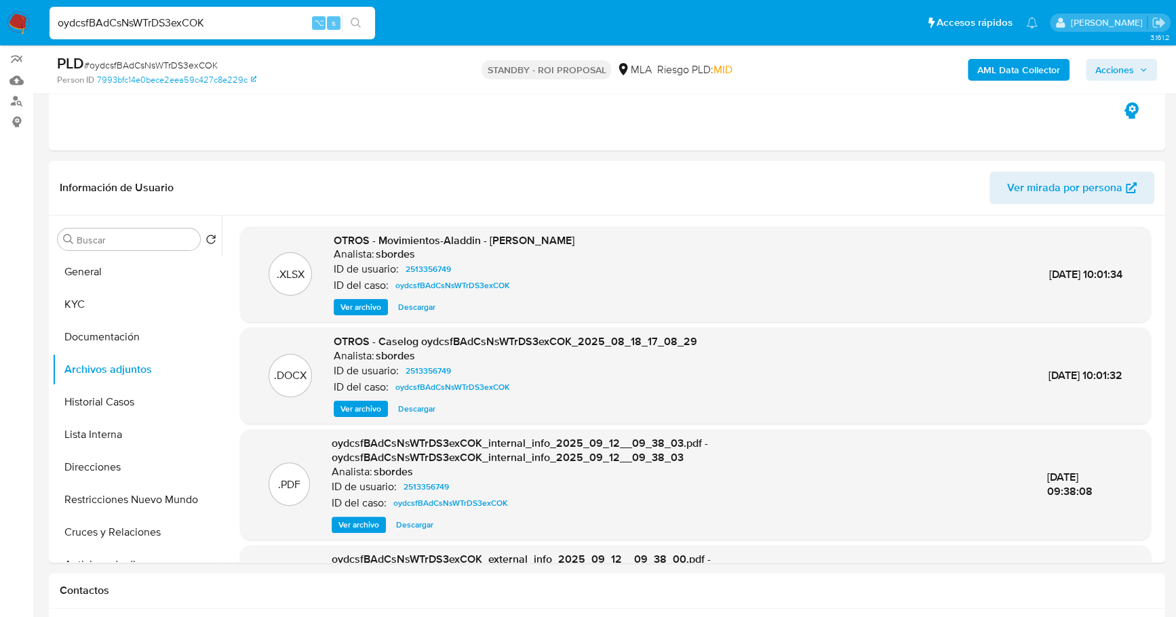
scroll to position [136, 0]
click at [26, 19] on img at bounding box center [18, 23] width 23 height 23
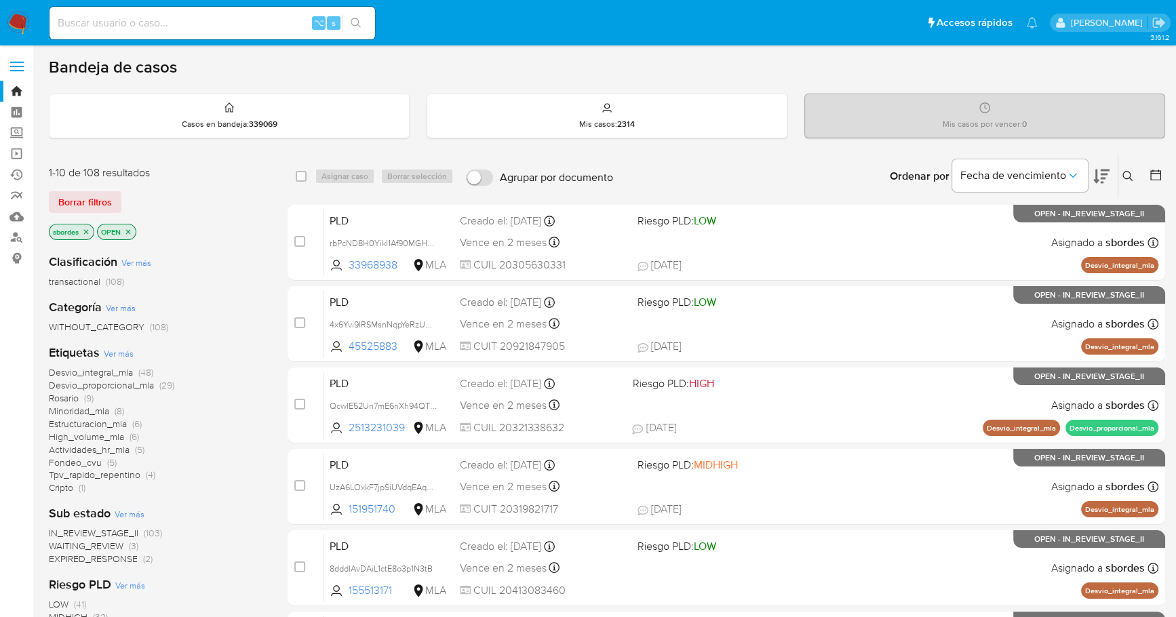
click at [87, 228] on icon "close-filter" at bounding box center [86, 232] width 8 height 8
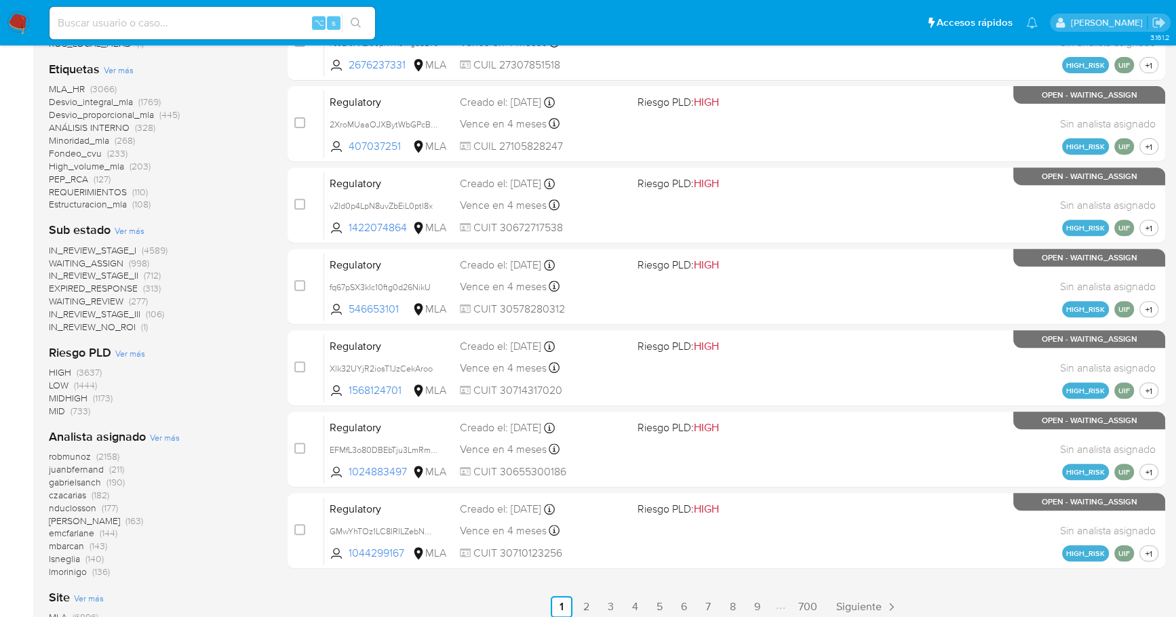
scroll to position [572, 0]
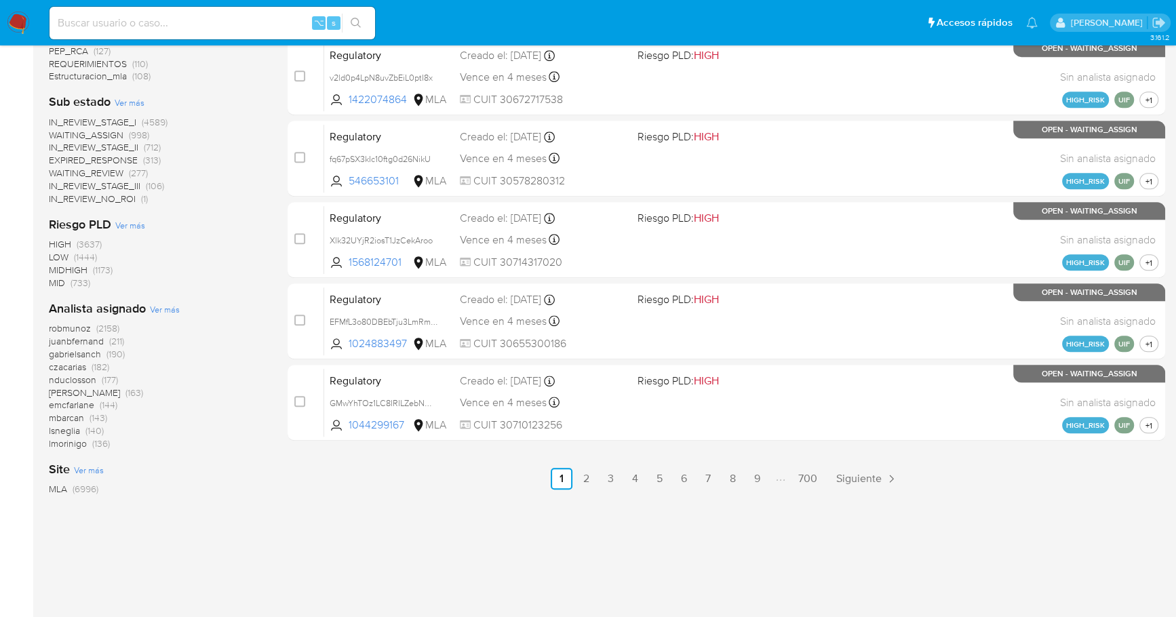
click at [169, 310] on span "Ver más" at bounding box center [165, 309] width 30 height 12
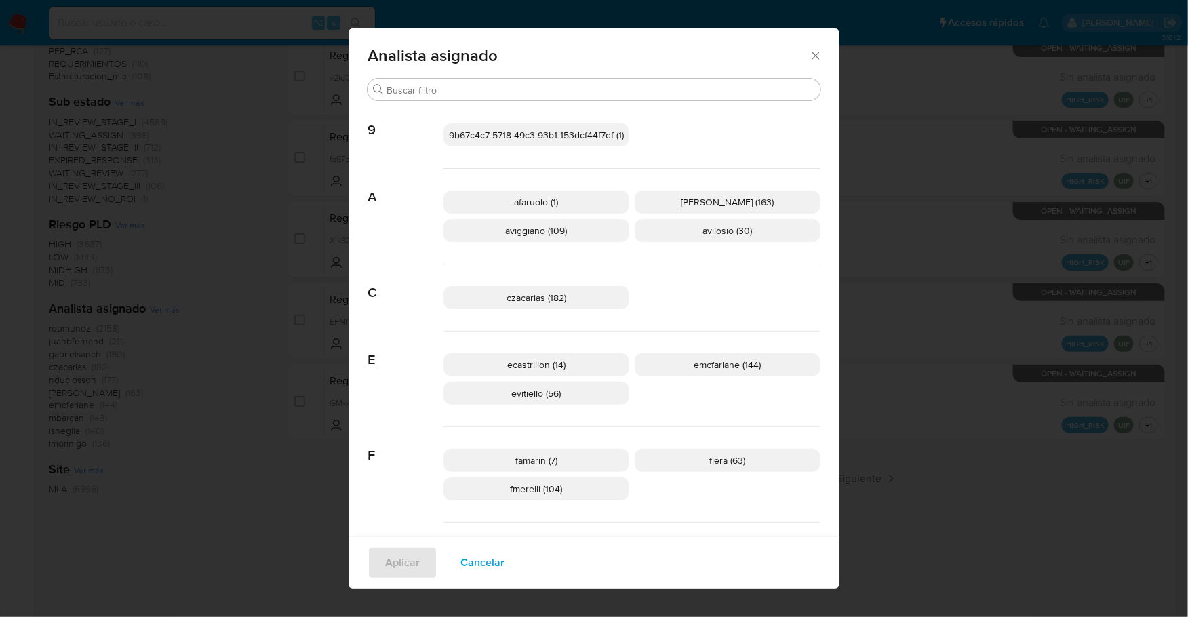
click at [481, 564] on span "Cancelar" at bounding box center [482, 563] width 44 height 30
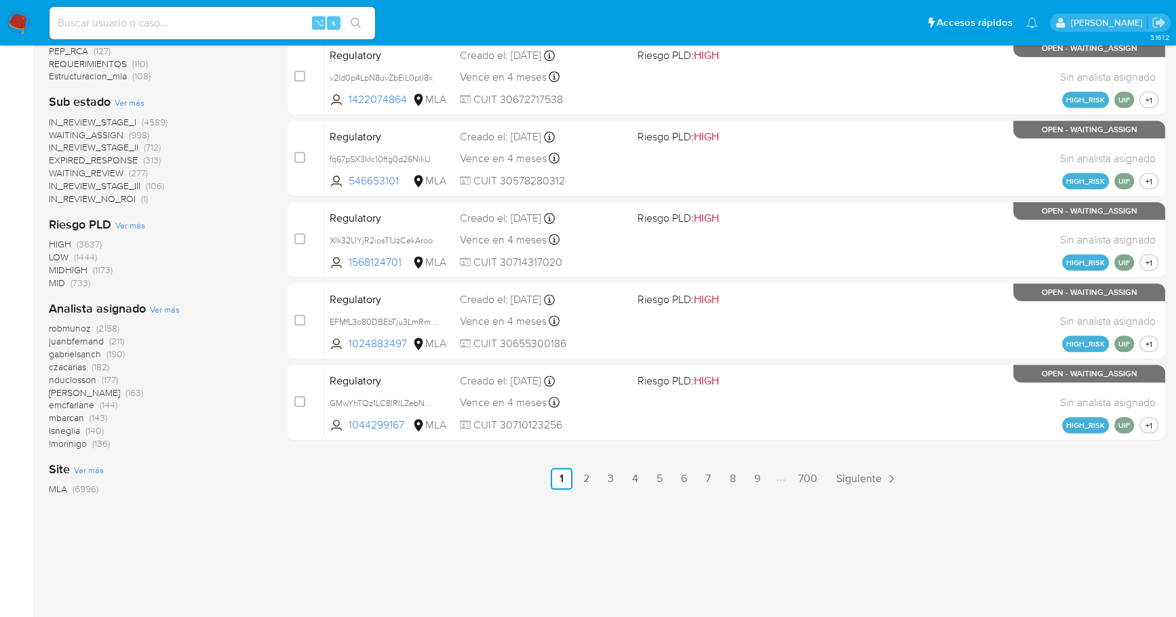
click at [176, 304] on span "Ver más" at bounding box center [165, 309] width 30 height 12
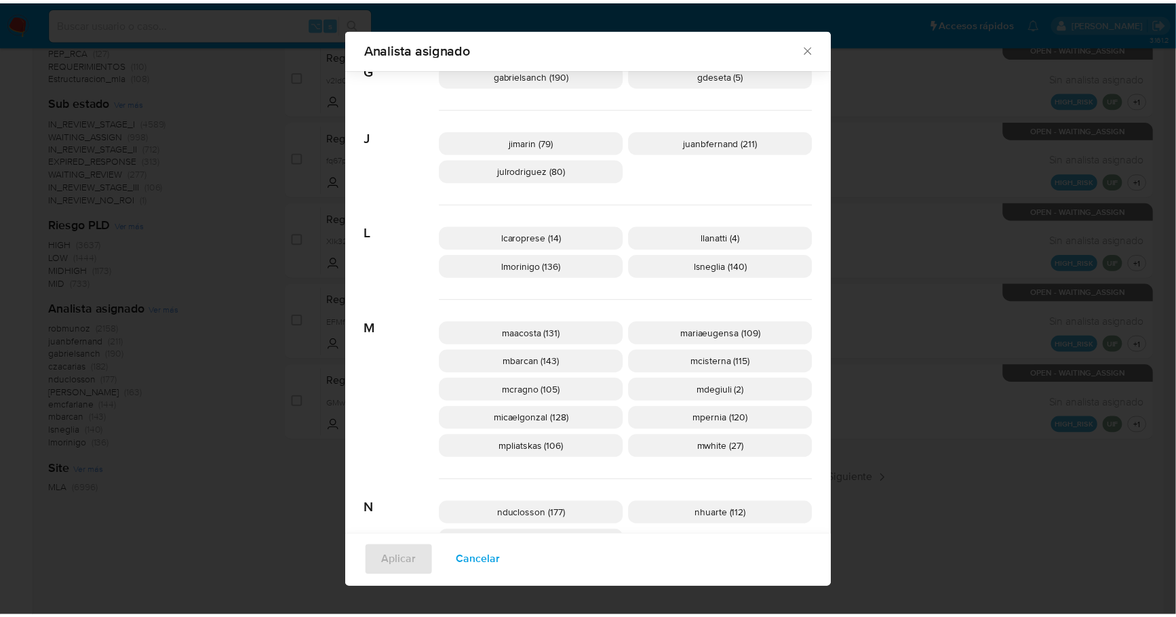
scroll to position [407, 0]
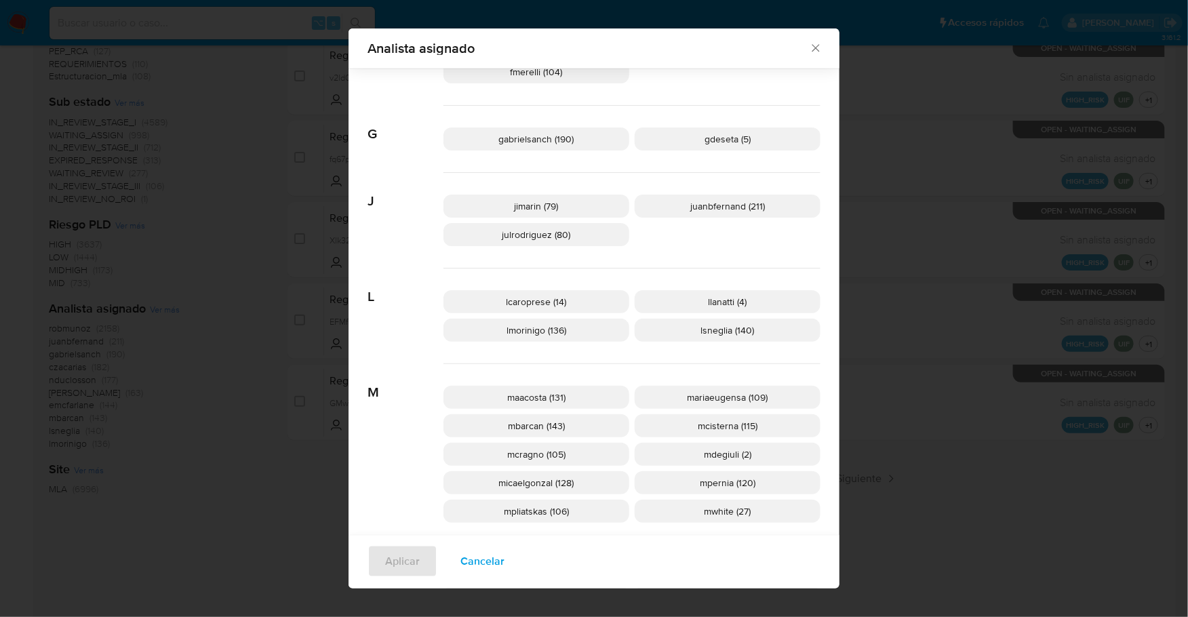
click at [812, 49] on icon "Cerrar" at bounding box center [815, 48] width 7 height 7
